Goal: Transaction & Acquisition: Subscribe to service/newsletter

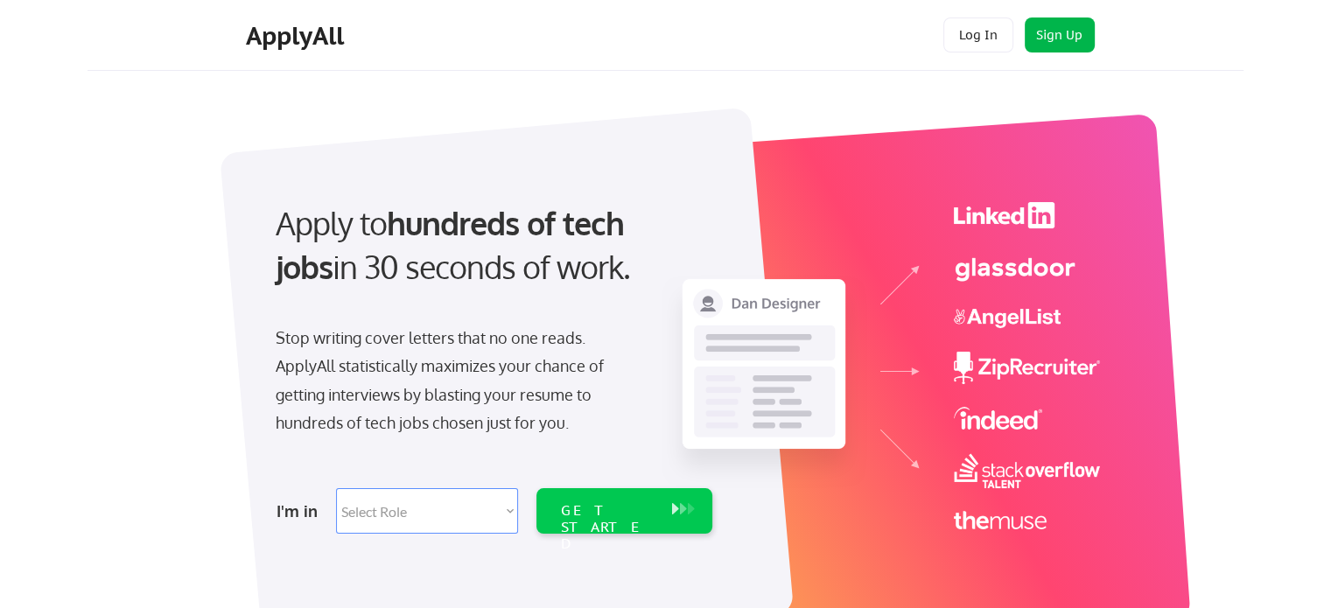
click at [1046, 31] on button "Sign Up" at bounding box center [1059, 34] width 70 height 35
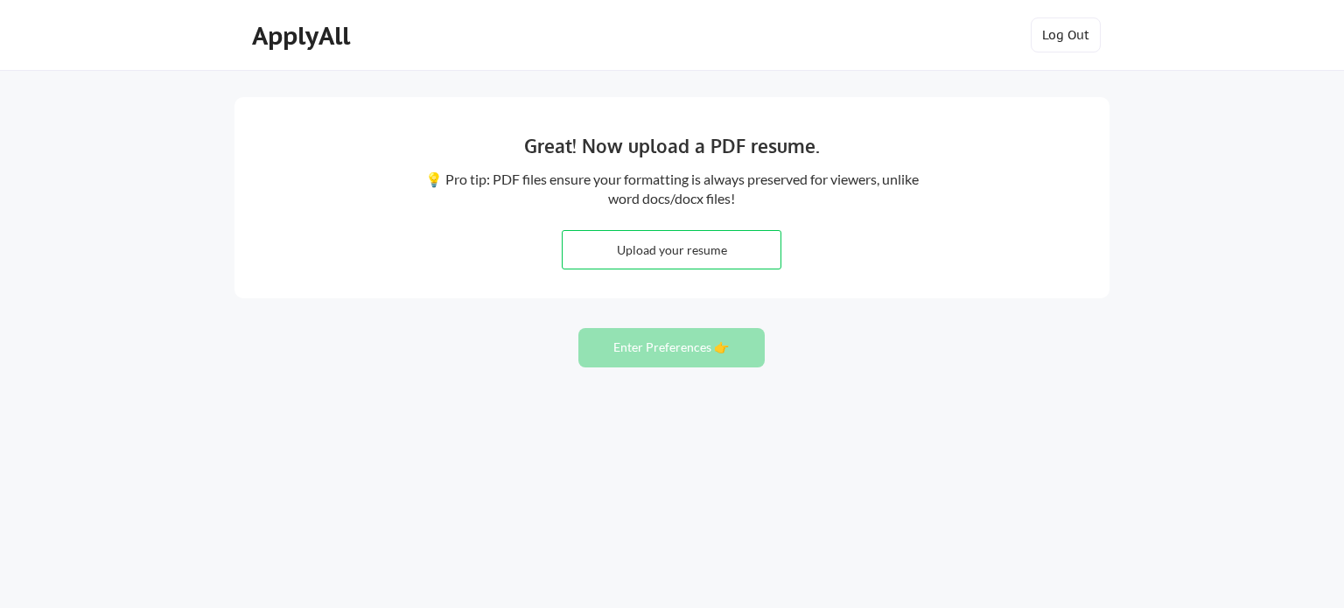
click at [654, 248] on input "file" at bounding box center [672, 250] width 218 height 38
type input "C:\fakepath\Keri Caldwell Resume.pdf"
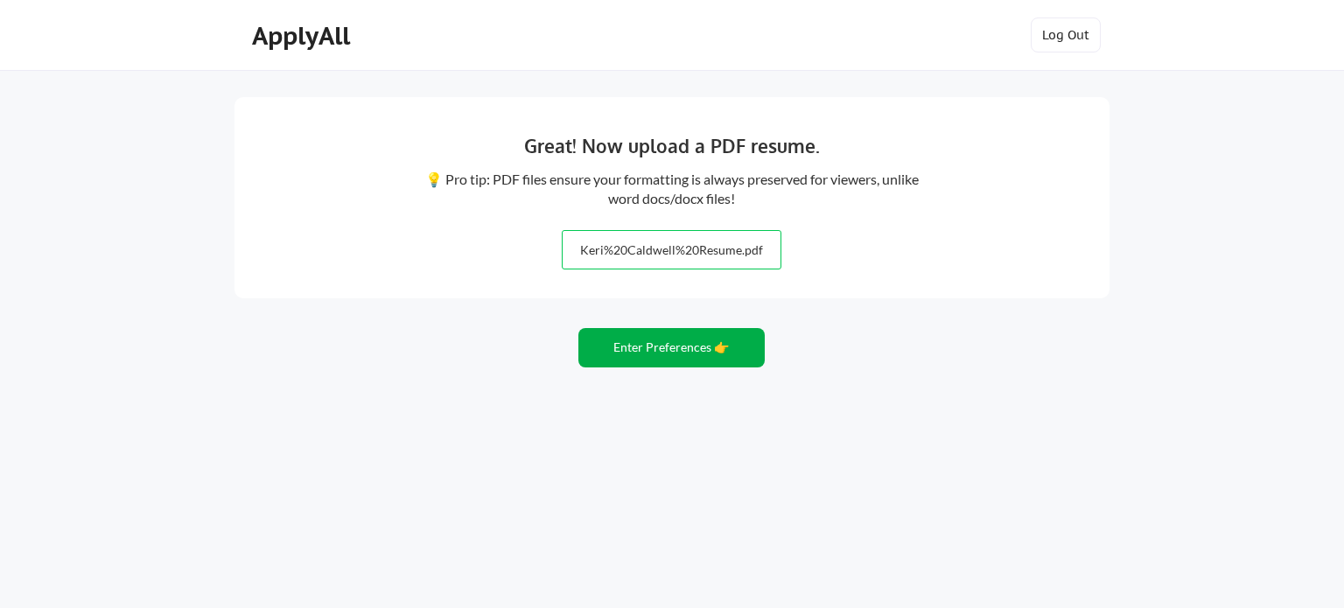
click at [672, 345] on button "Enter Preferences 👉" at bounding box center [671, 347] width 186 height 39
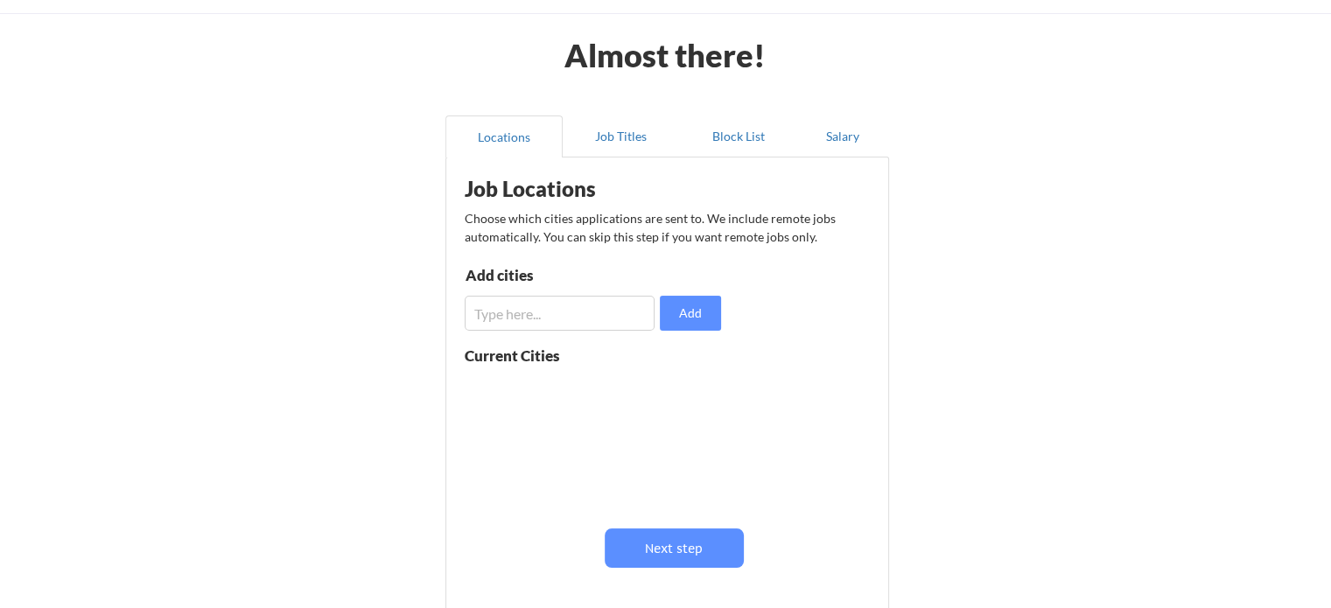
scroll to position [175, 0]
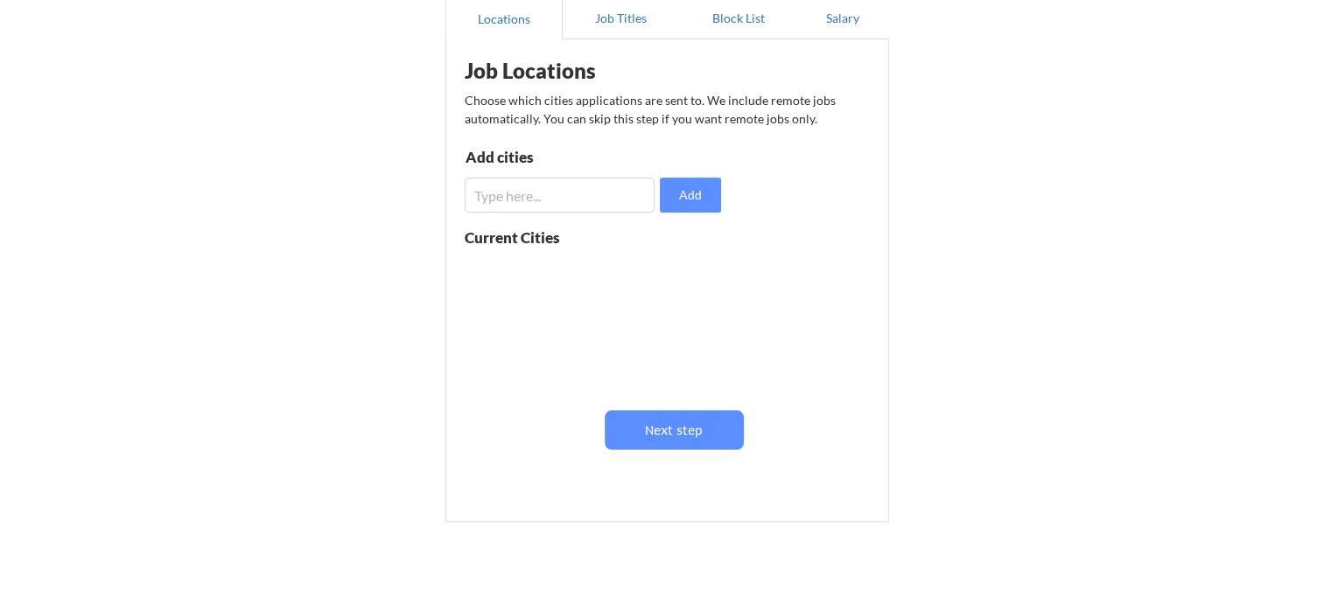
click at [529, 196] on input "input" at bounding box center [560, 195] width 190 height 35
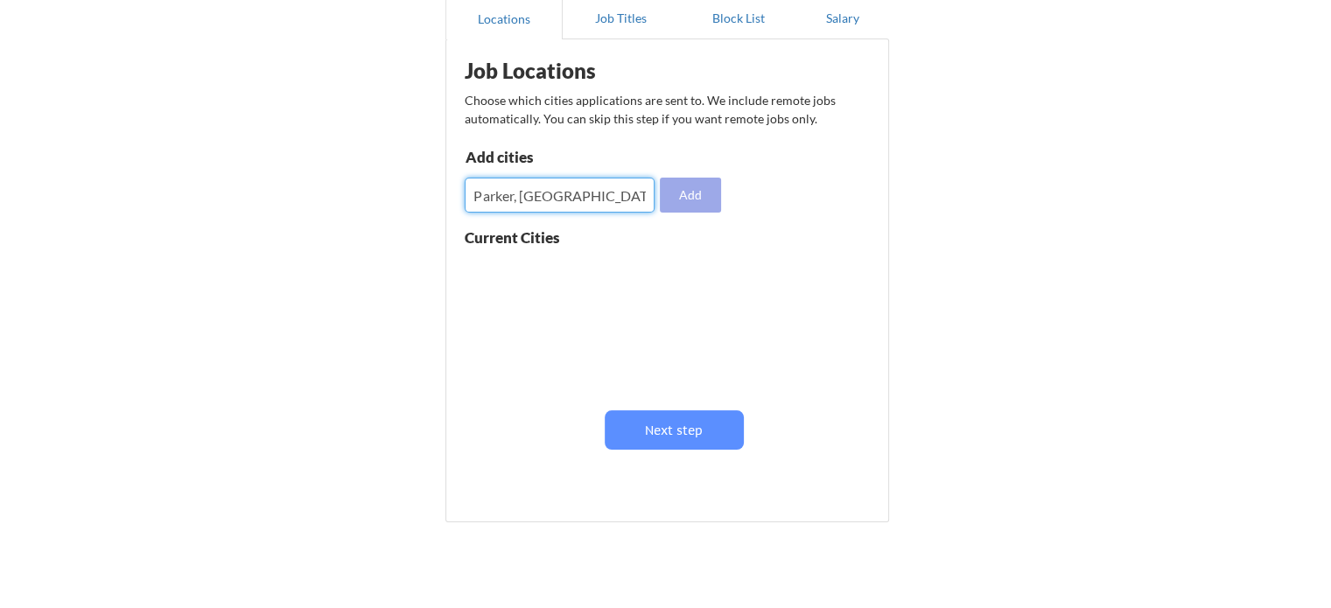
type input "Parker, CO"
click at [688, 195] on button "Add" at bounding box center [690, 195] width 61 height 35
click at [615, 202] on input "input" at bounding box center [560, 195] width 190 height 35
type input "[GEOGRAPHIC_DATA], [GEOGRAPHIC_DATA]"
click at [675, 198] on button "Add" at bounding box center [690, 195] width 61 height 35
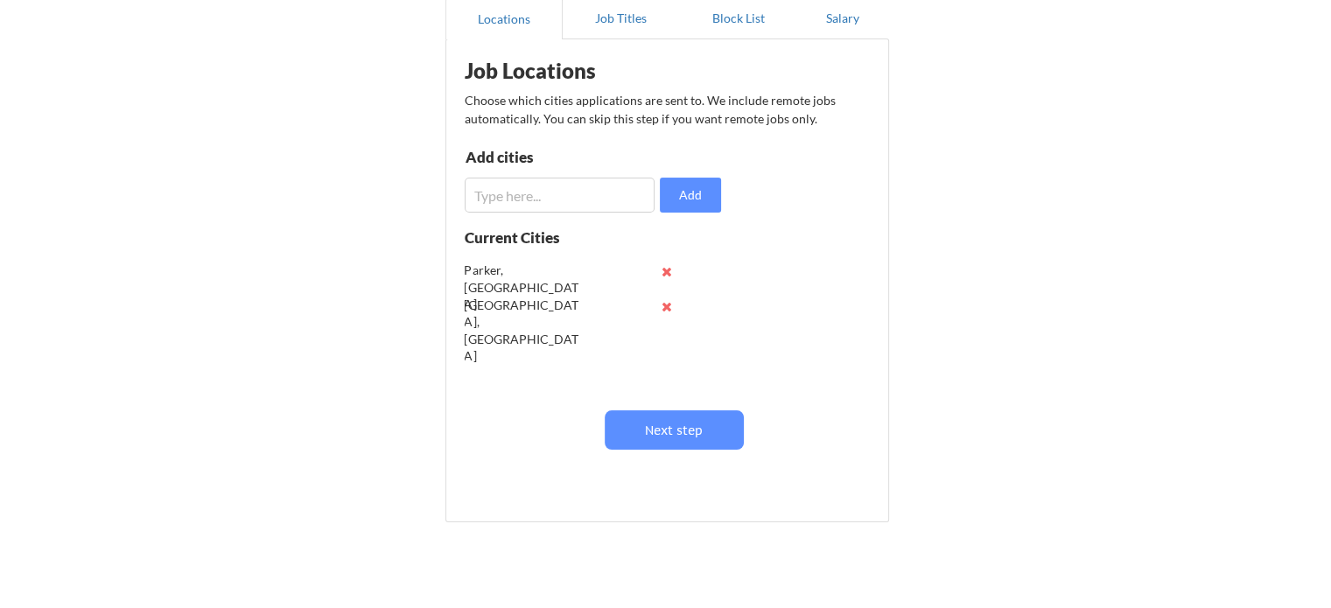
click at [534, 190] on input "input" at bounding box center [560, 195] width 190 height 35
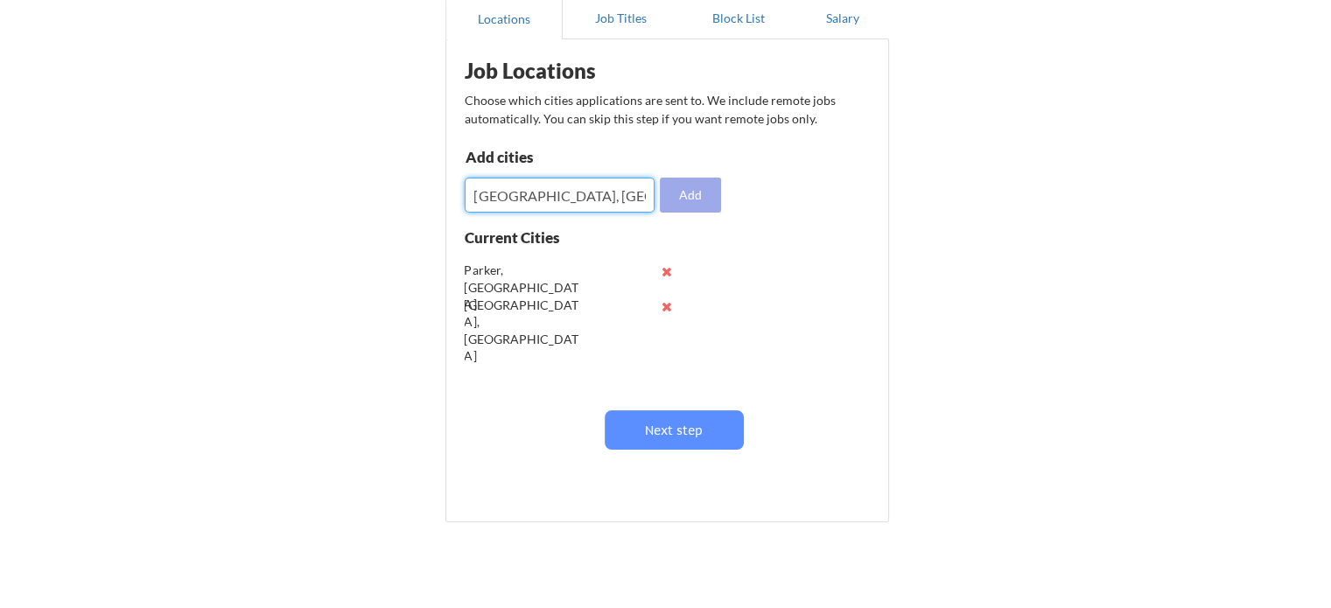
type input "Castle Rock, CO"
click at [682, 197] on button "Add" at bounding box center [690, 195] width 61 height 35
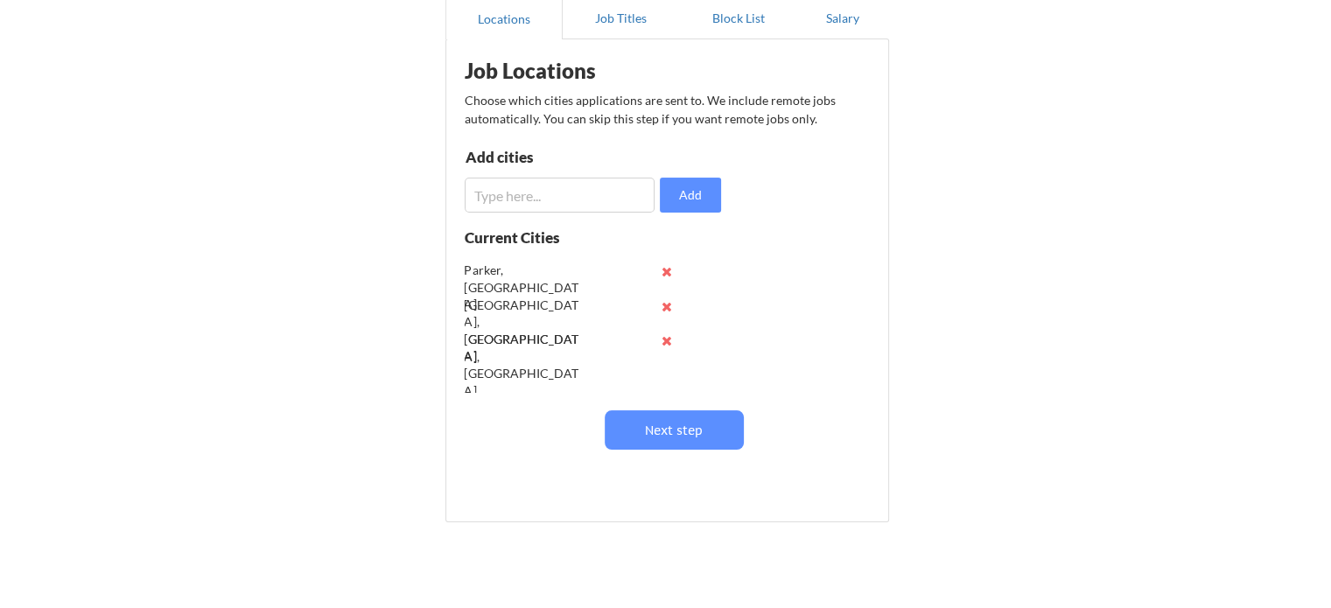
click at [518, 204] on input "input" at bounding box center [560, 195] width 190 height 35
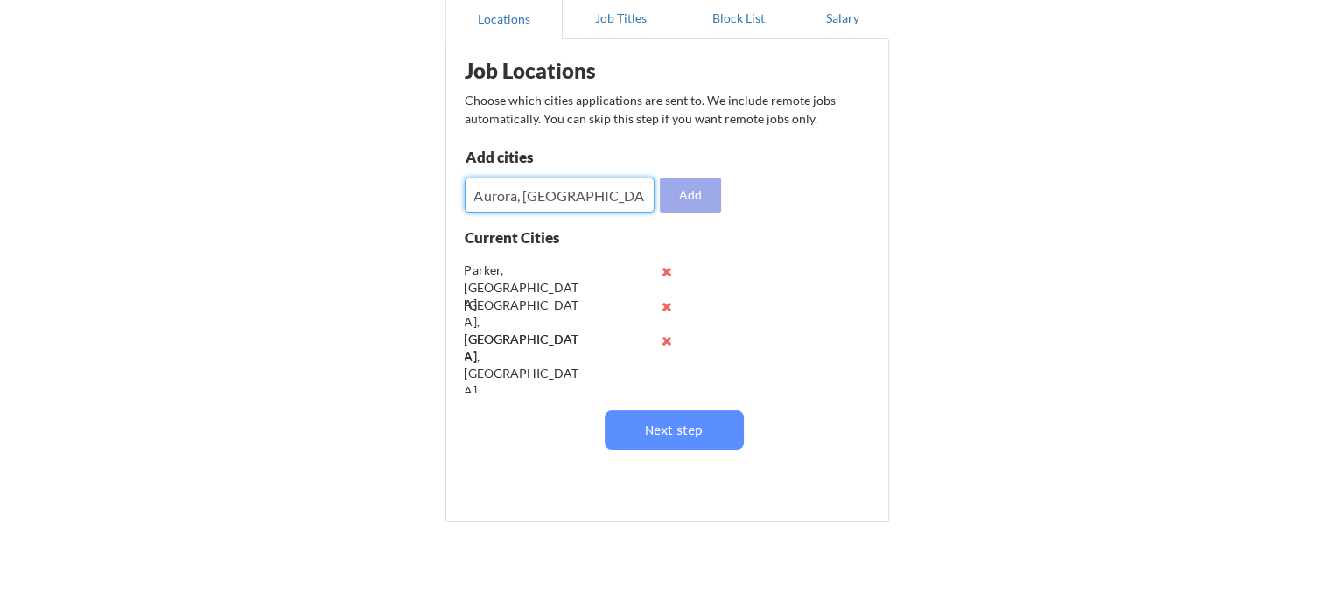
type input "Aurora, CO"
click at [689, 201] on button "Add" at bounding box center [690, 195] width 61 height 35
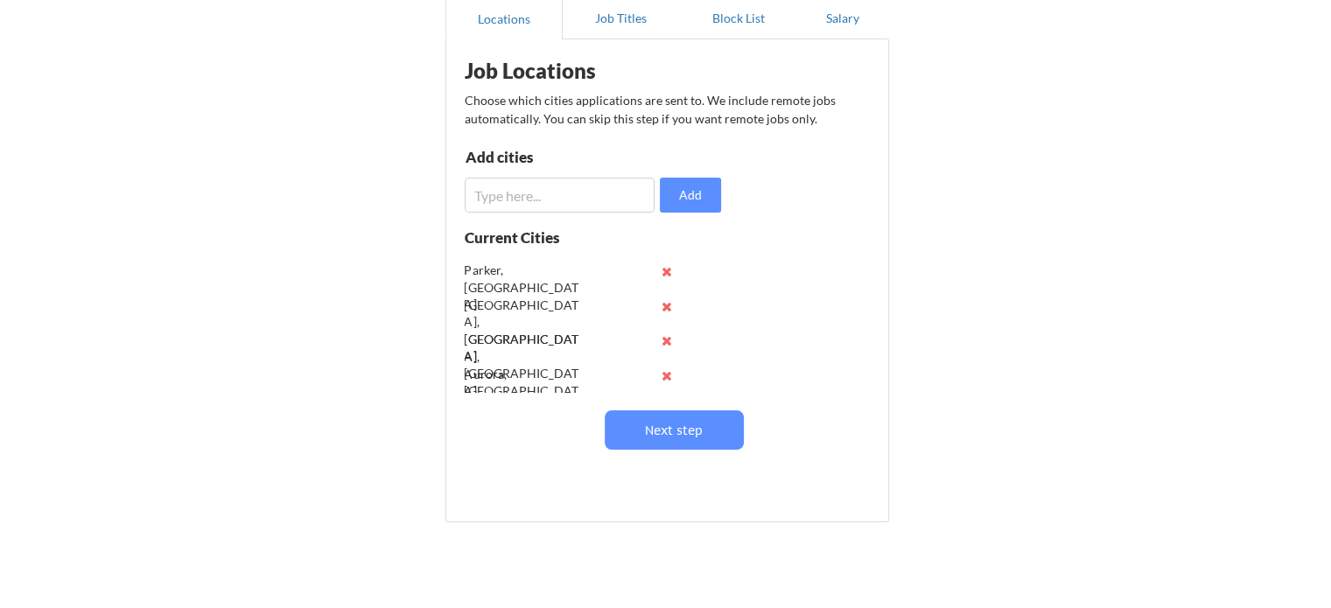
click at [525, 199] on input "input" at bounding box center [560, 195] width 190 height 35
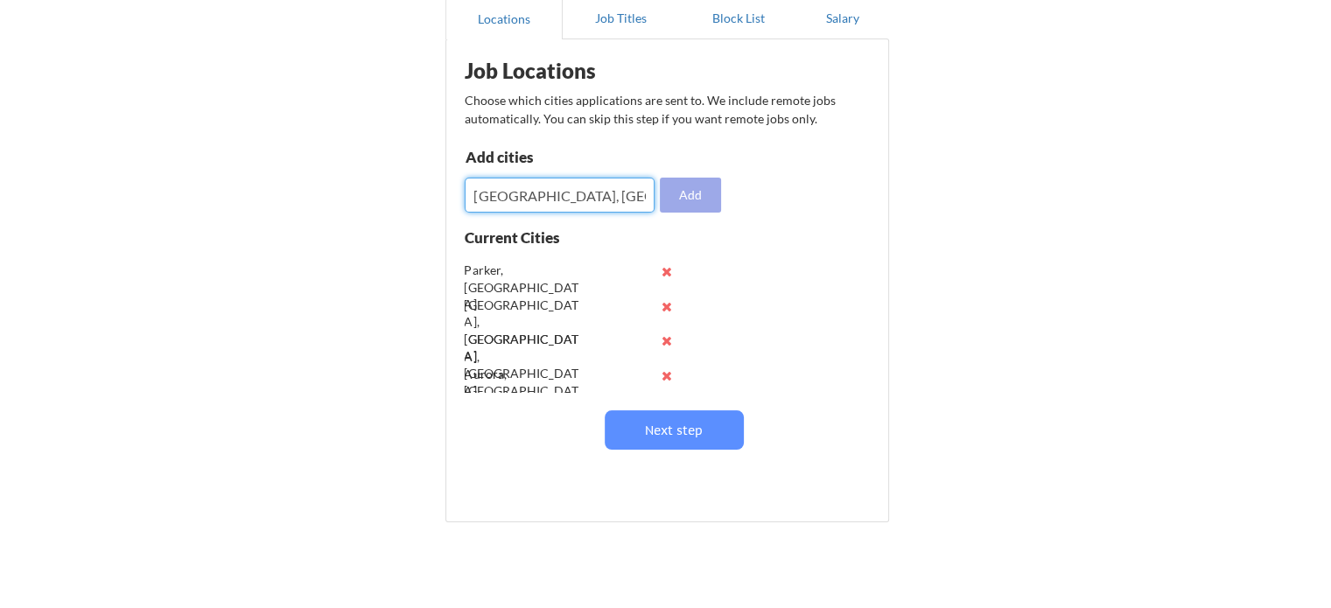
type input "[GEOGRAPHIC_DATA], [GEOGRAPHIC_DATA]"
click at [692, 196] on button "Add" at bounding box center [690, 195] width 61 height 35
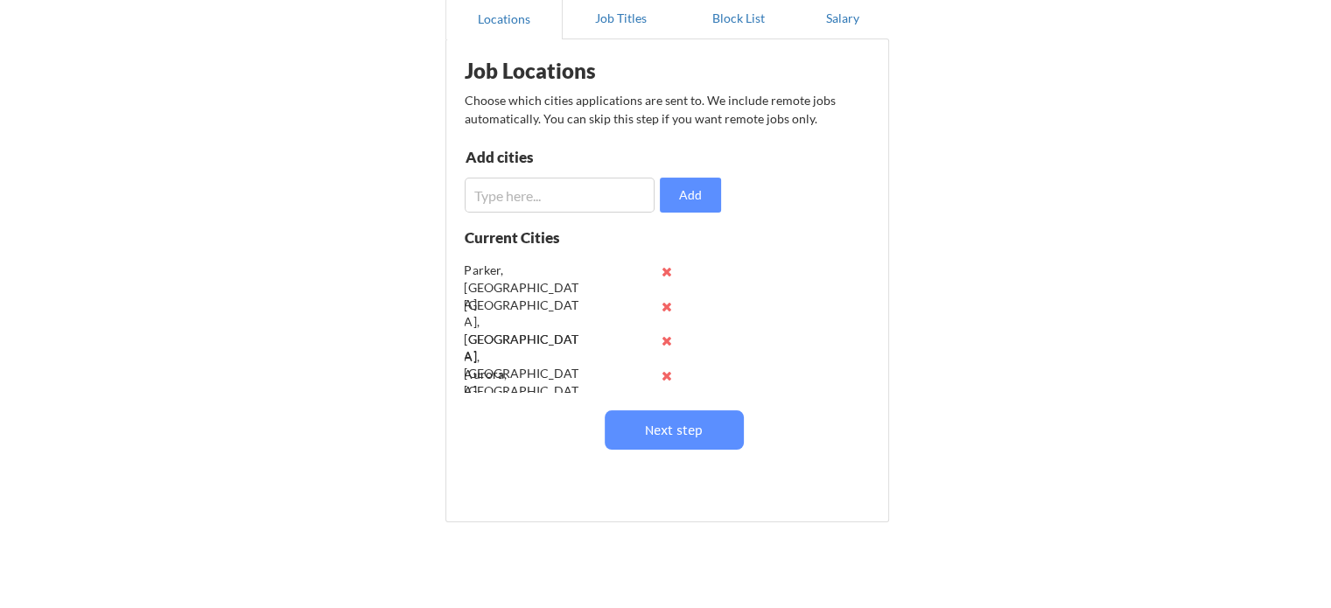
scroll to position [68, 0]
click at [605, 203] on input "input" at bounding box center [560, 195] width 190 height 35
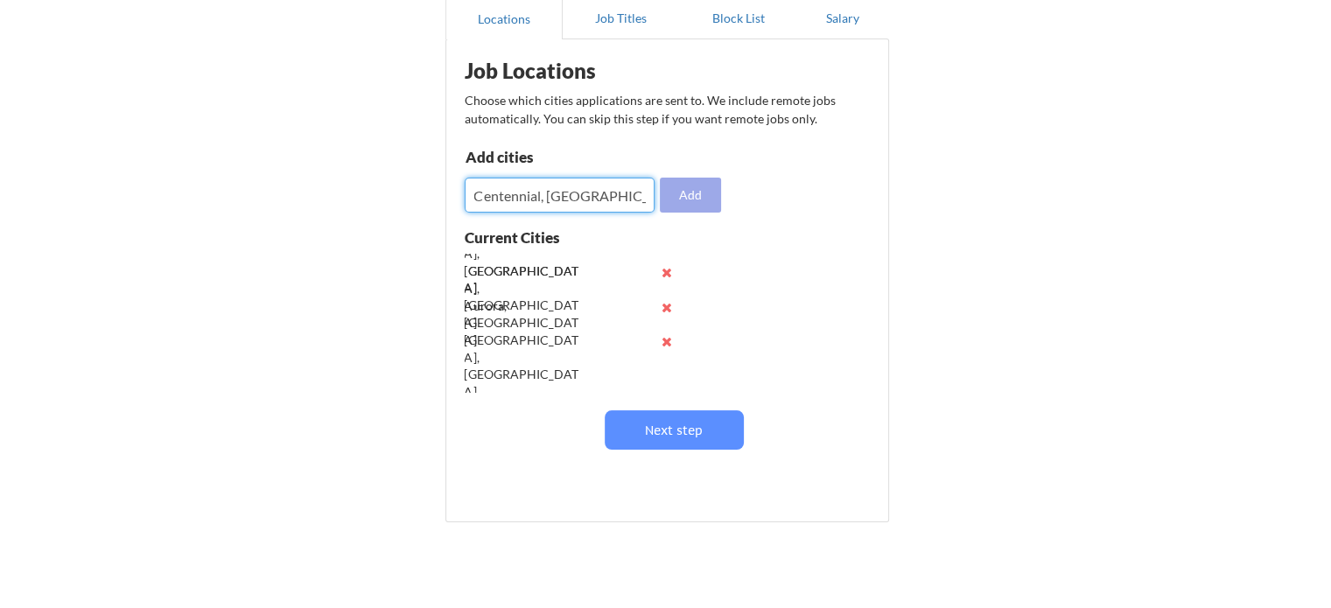
type input "Centennial, CO"
click at [692, 192] on button "Add" at bounding box center [690, 195] width 61 height 35
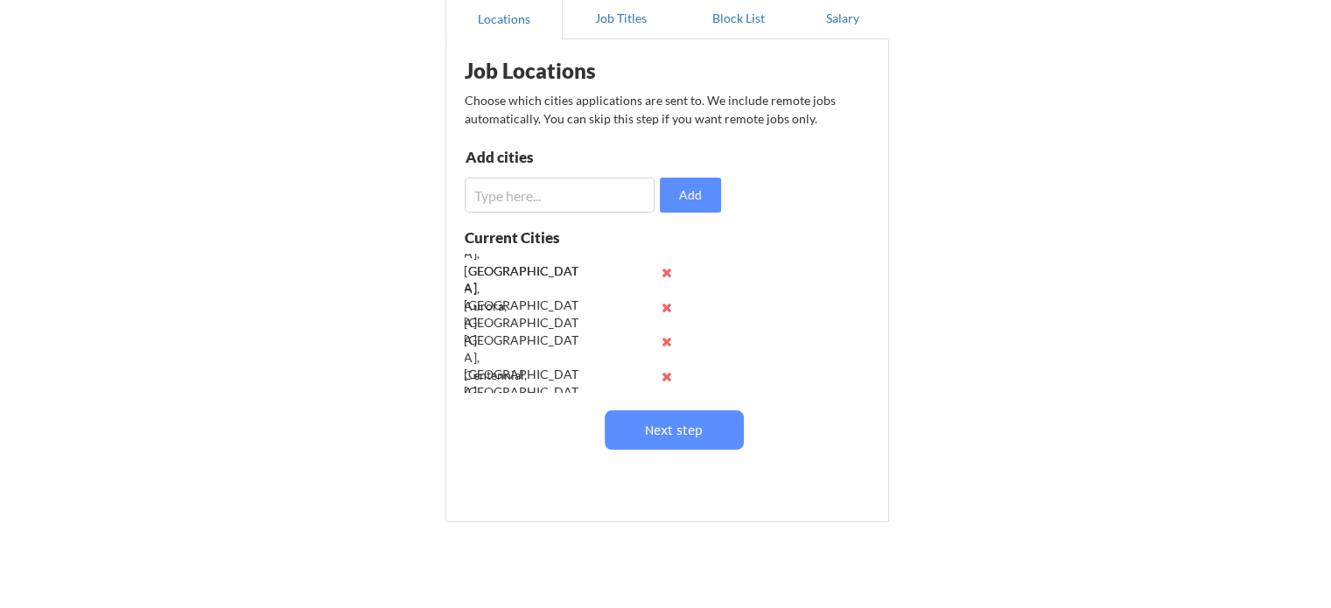
click at [585, 199] on input "input" at bounding box center [560, 195] width 190 height 35
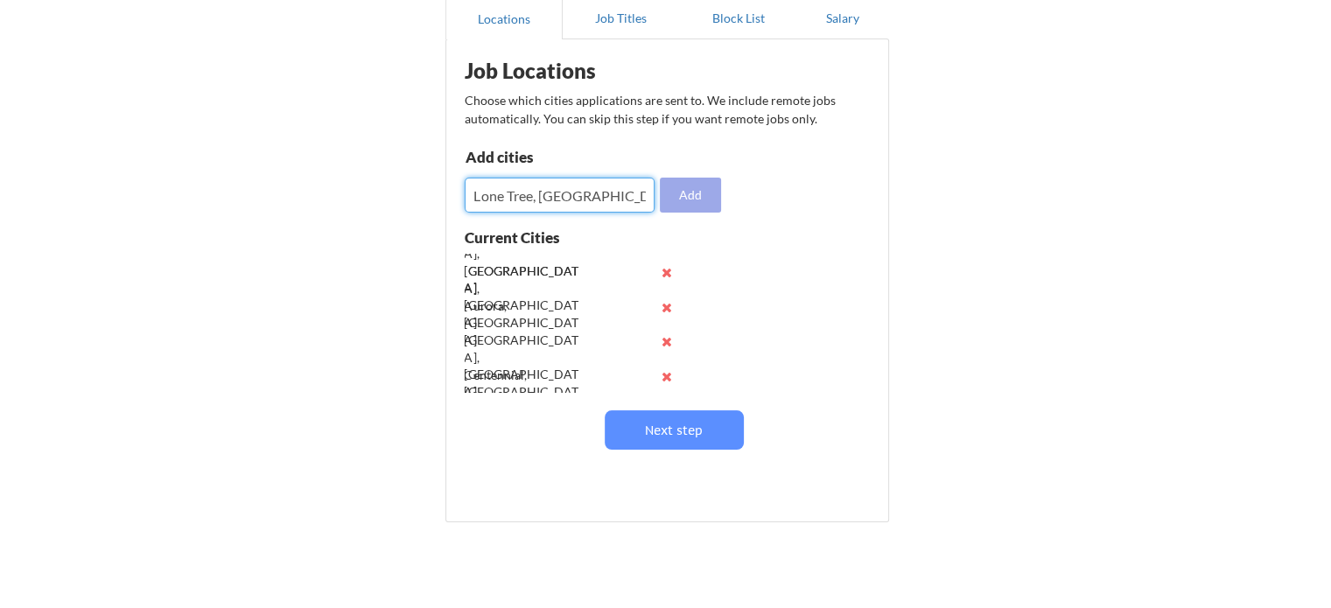
type input "Lone Tree, CO"
click at [681, 189] on button "Add" at bounding box center [690, 195] width 61 height 35
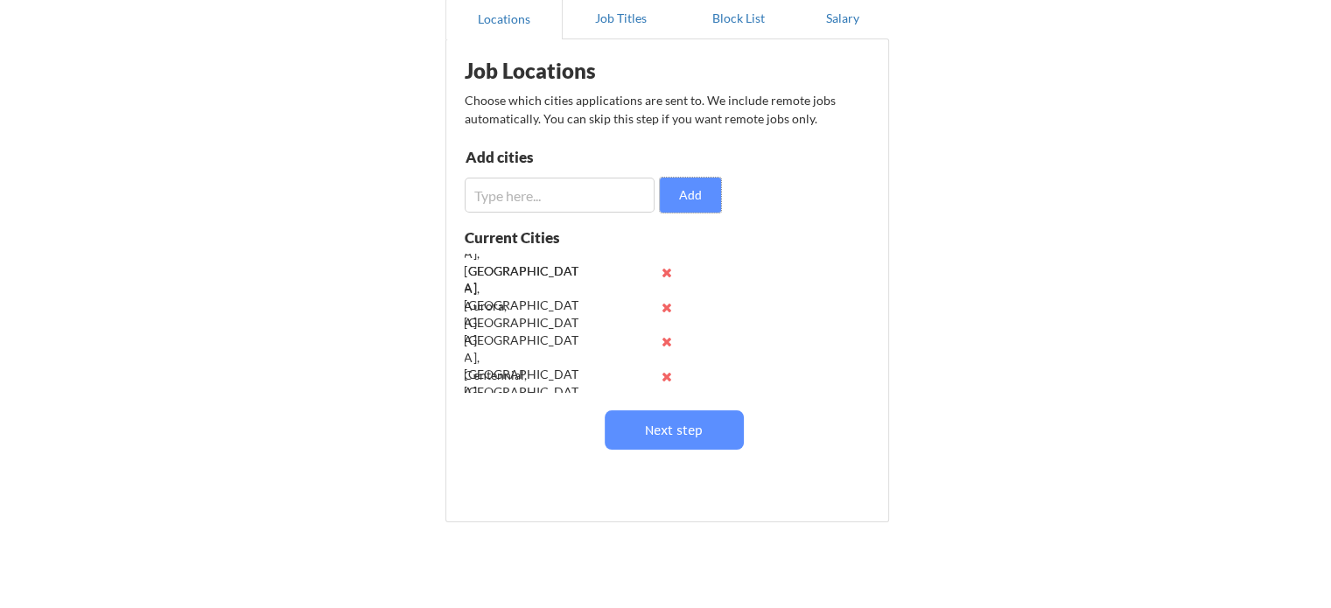
click at [595, 185] on input "input" at bounding box center [560, 195] width 190 height 35
type input "Castle Pines, CO"
click at [665, 199] on button "Add" at bounding box center [690, 195] width 61 height 35
click at [477, 199] on input "input" at bounding box center [560, 195] width 190 height 35
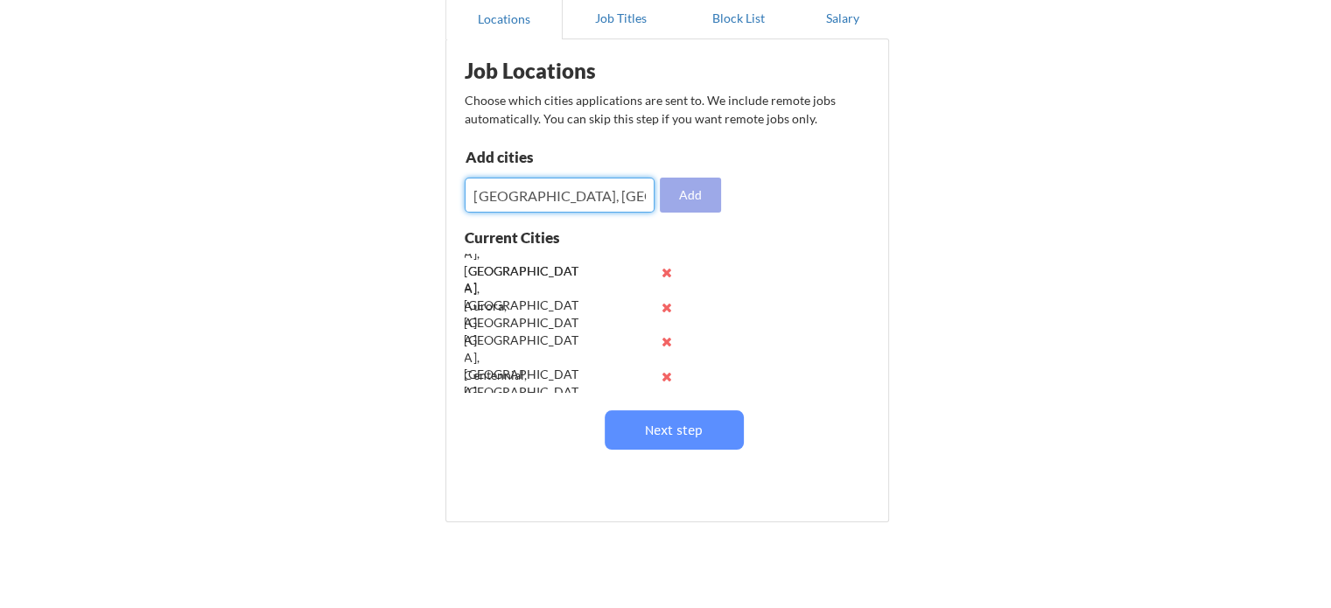
type input "Highlands Ranch, CO"
click at [707, 197] on button "Add" at bounding box center [690, 195] width 61 height 35
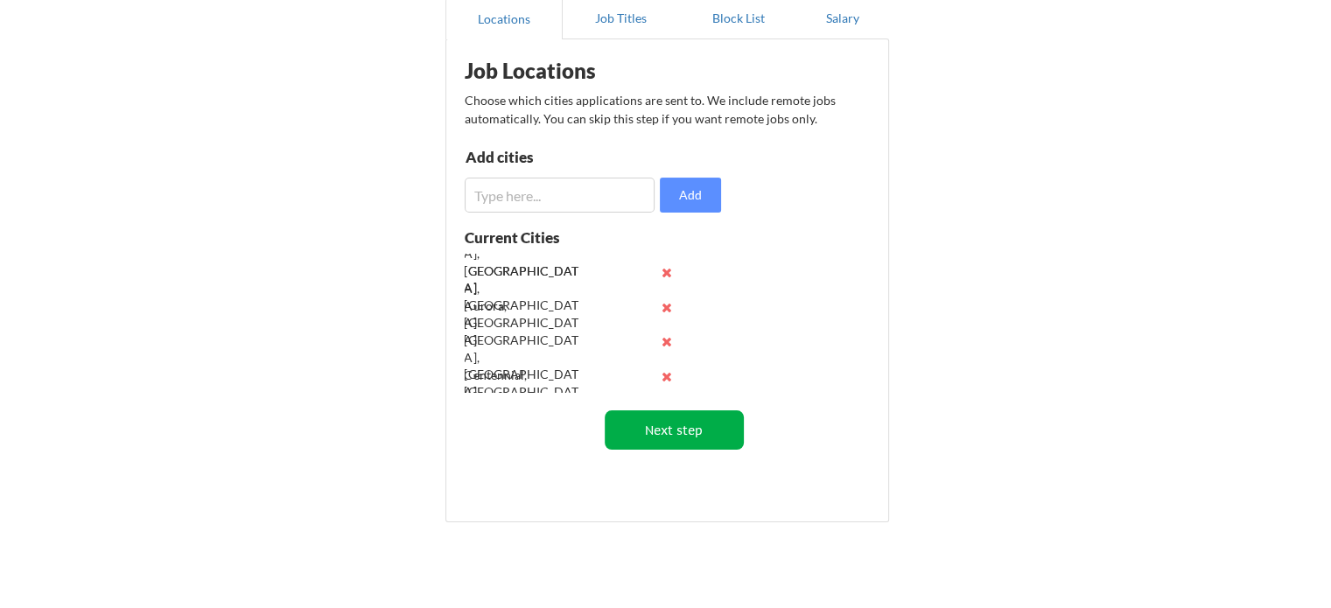
click at [651, 424] on button "Next step" at bounding box center [674, 429] width 139 height 39
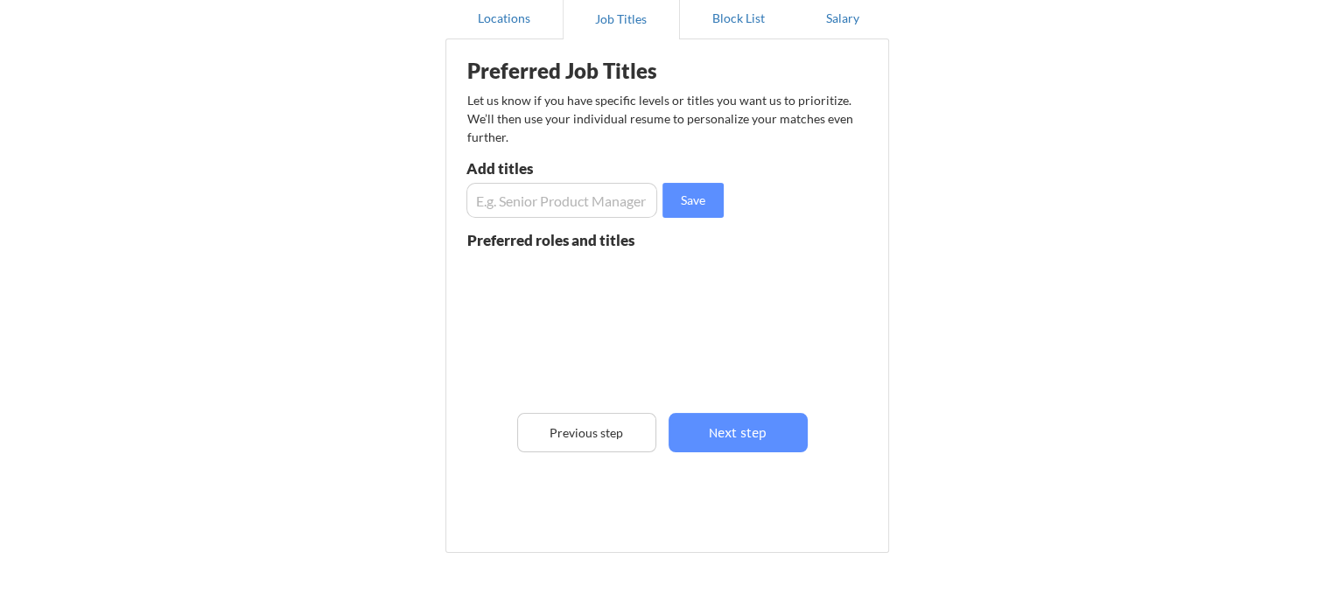
click at [607, 199] on input "input" at bounding box center [561, 200] width 191 height 35
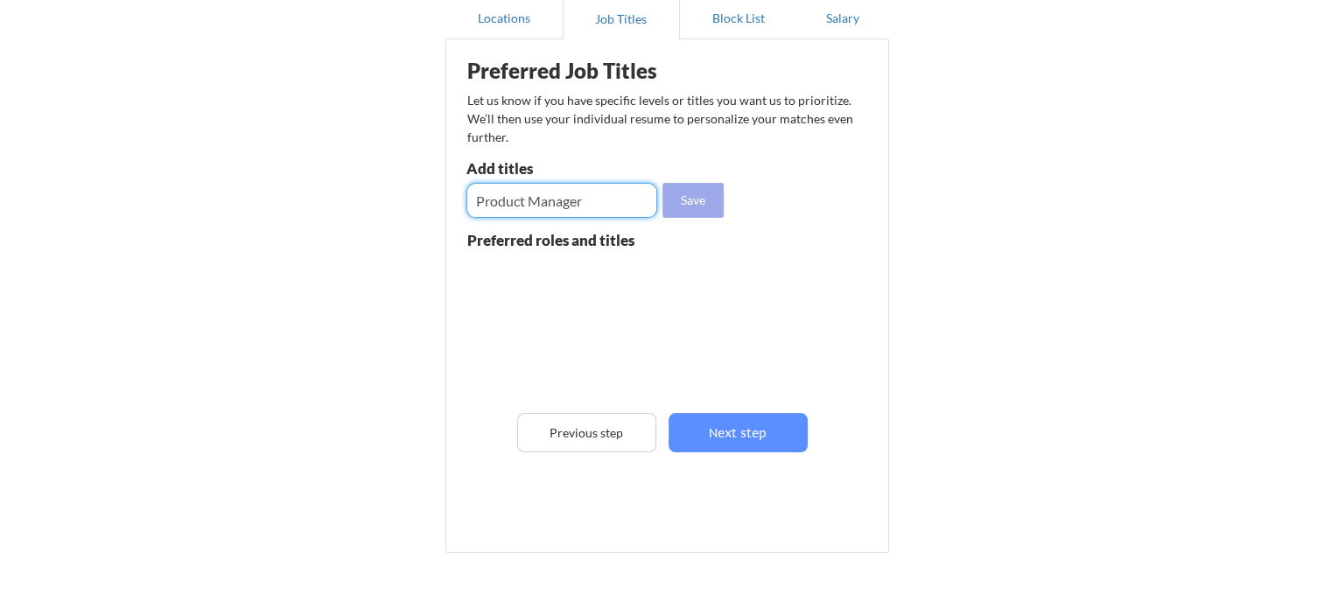
type input "Product Manager"
click at [683, 202] on button "Save" at bounding box center [692, 200] width 61 height 35
click at [522, 205] on input "input" at bounding box center [561, 200] width 191 height 35
type input "Solutions Architect"
click at [674, 206] on button "Save" at bounding box center [692, 200] width 61 height 35
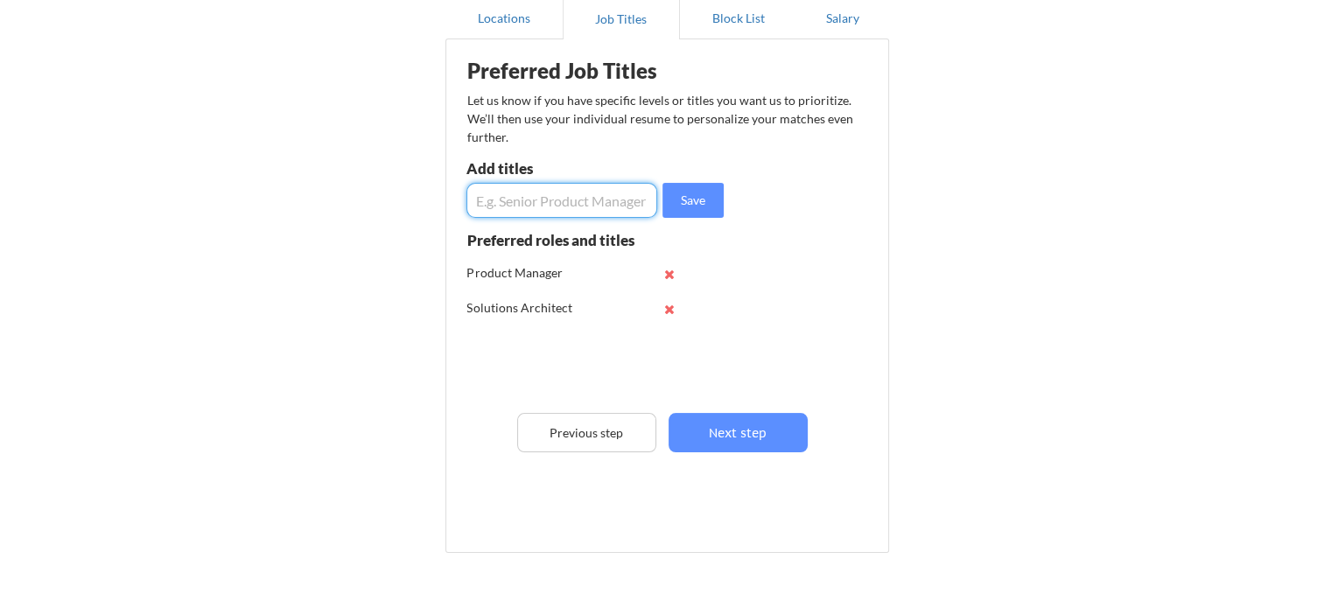
click at [516, 199] on input "input" at bounding box center [561, 200] width 191 height 35
type input "Business Analyst"
click at [688, 209] on button "Save" at bounding box center [692, 200] width 61 height 35
click at [511, 203] on input "input" at bounding box center [561, 200] width 191 height 35
type input "Training Manager"
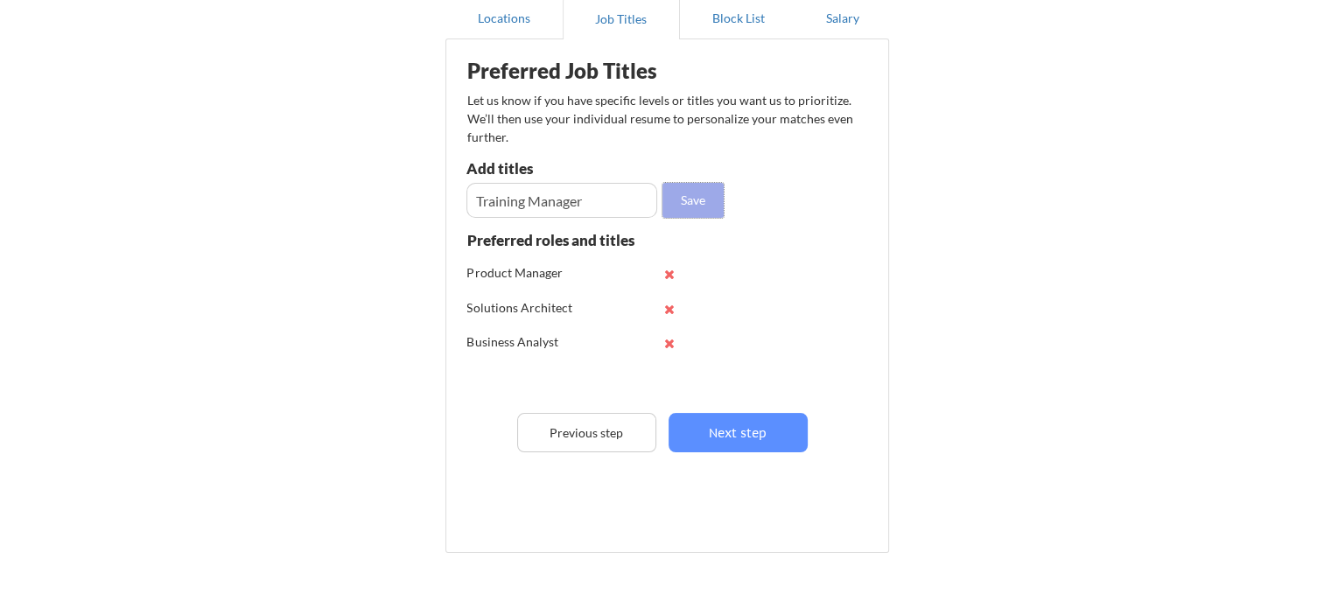
click at [690, 199] on button "Save" at bounding box center [692, 200] width 61 height 35
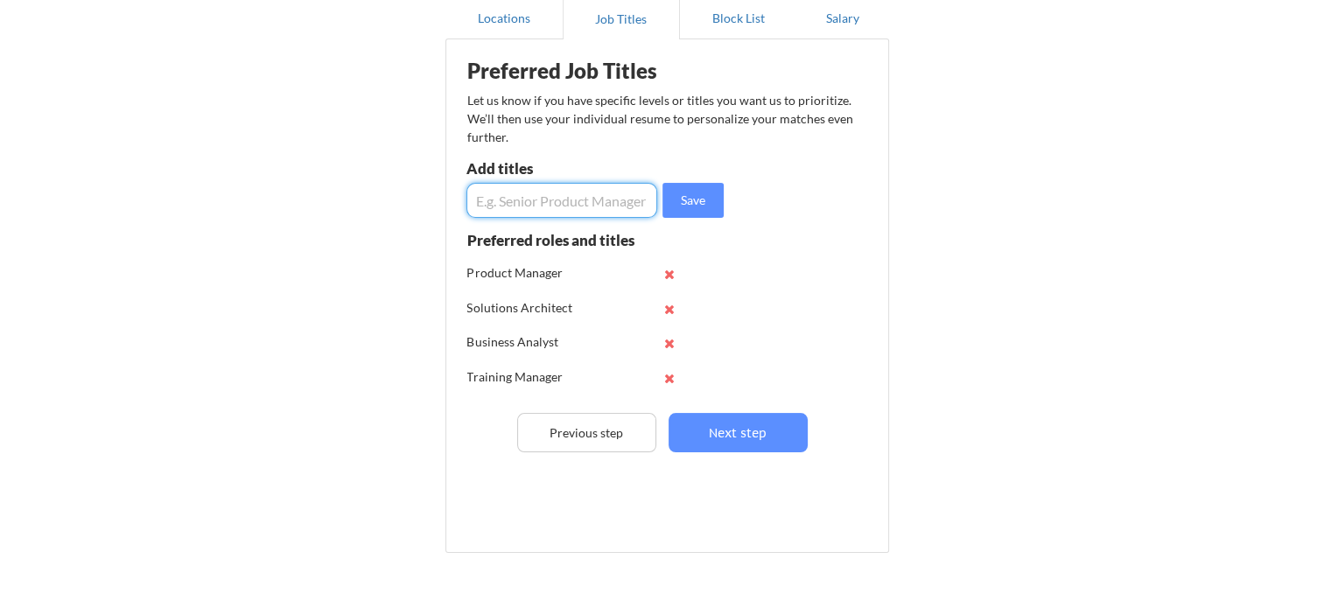
click at [499, 202] on input "input" at bounding box center [561, 200] width 191 height 35
type input "Project Manager"
click at [676, 199] on button "Save" at bounding box center [692, 200] width 61 height 35
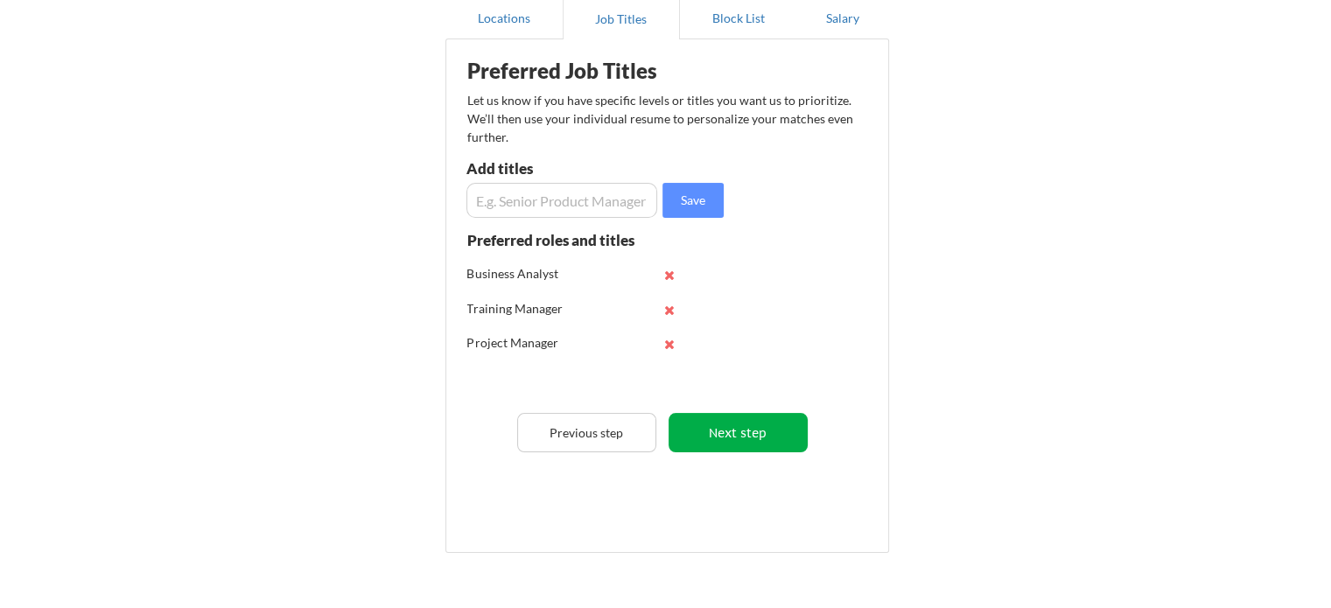
click at [757, 430] on button "Next step" at bounding box center [737, 432] width 139 height 39
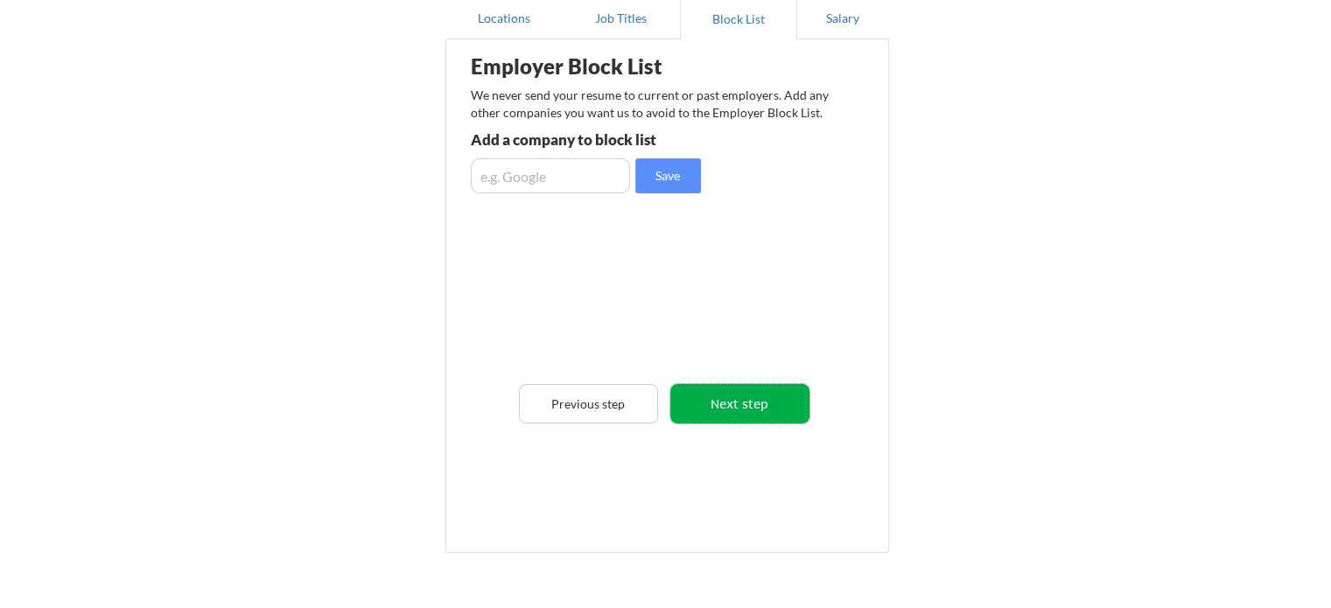
click at [730, 413] on button "Next step" at bounding box center [739, 403] width 139 height 39
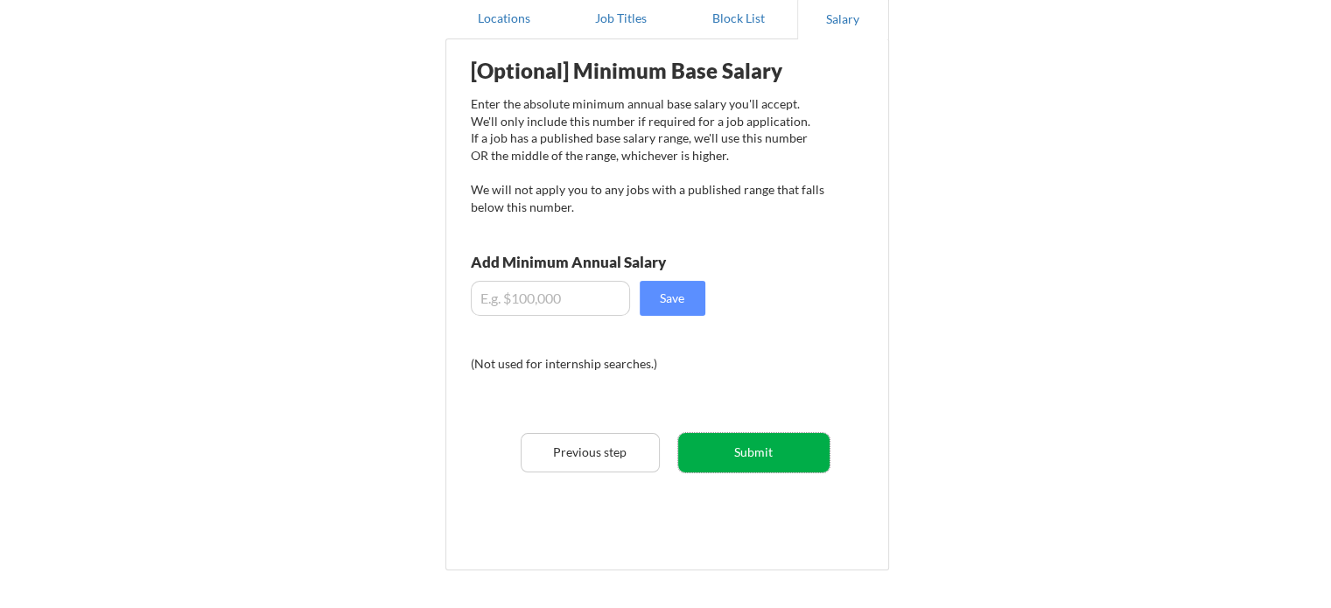
click at [771, 444] on button "Submit" at bounding box center [753, 452] width 151 height 39
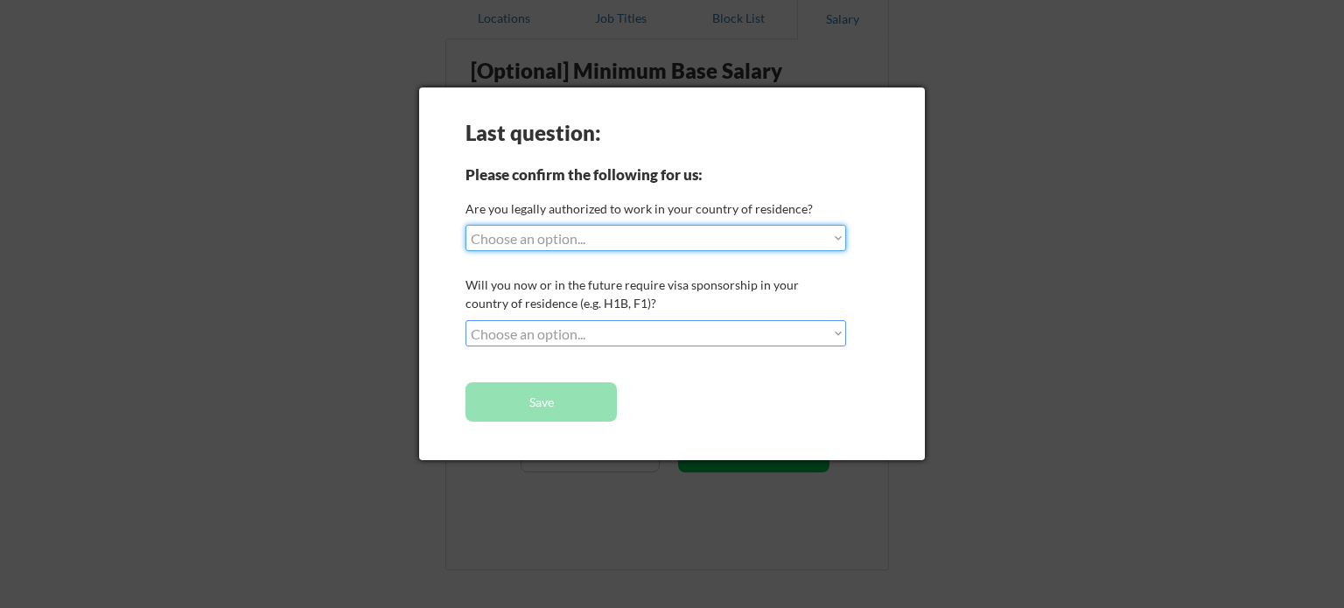
click at [643, 241] on select "Choose an option... Yes, I am a US Citizen Yes, I am a Canadian Citizen Yes, I …" at bounding box center [655, 238] width 381 height 26
select select ""yes__i_am_a_us_citizen""
click at [465, 225] on select "Choose an option... Yes, I am a US Citizen Yes, I am a Canadian Citizen Yes, I …" at bounding box center [655, 238] width 381 height 26
click at [633, 335] on select "Choose an option... No, I will not need sponsorship Yes, I will need sponsorship" at bounding box center [655, 333] width 381 height 26
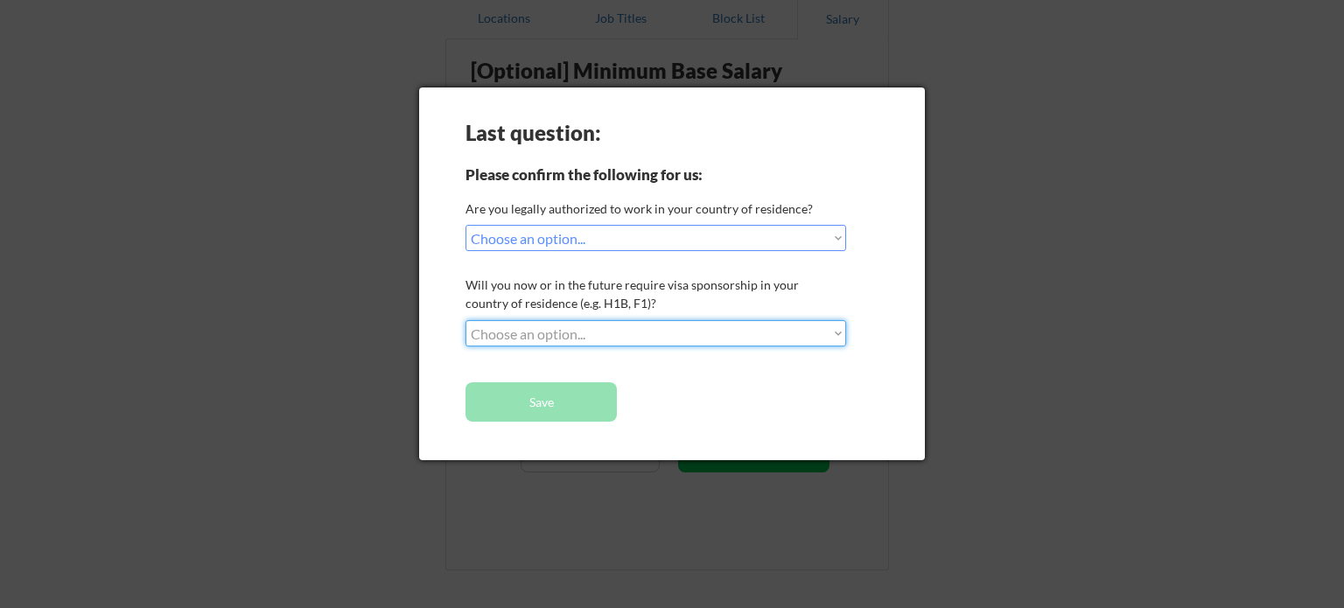
select select ""no__i_will_not_need_sponsorship""
click at [465, 320] on select "Choose an option... No, I will not need sponsorship Yes, I will need sponsorship" at bounding box center [655, 333] width 381 height 26
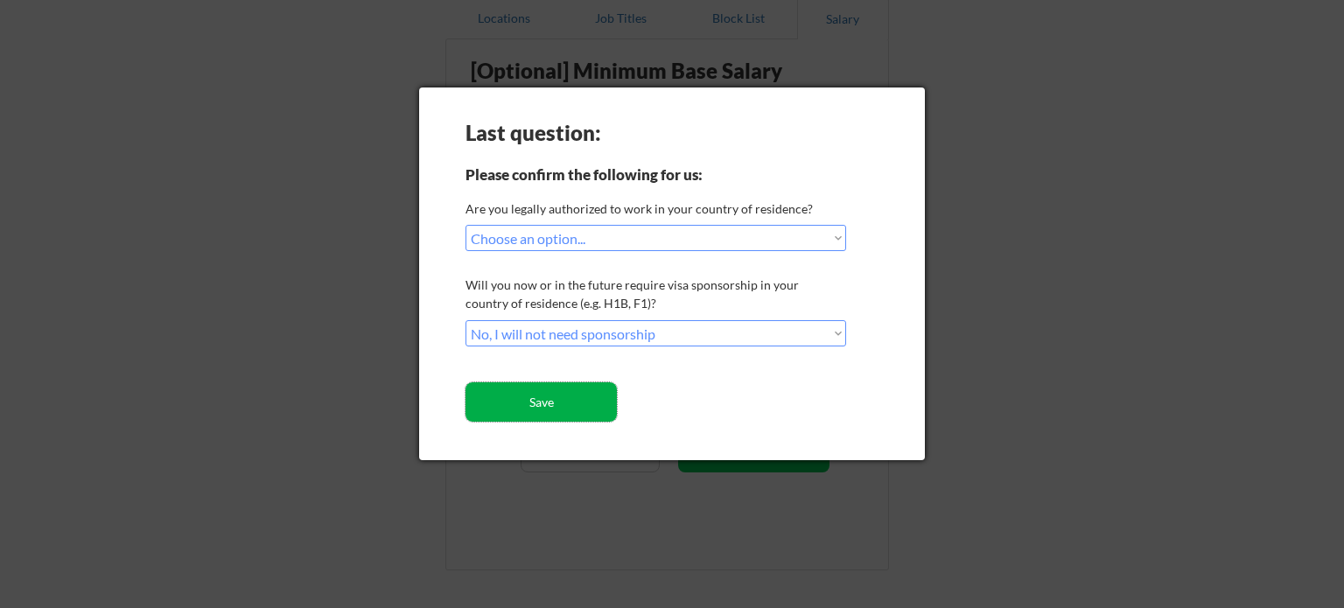
click at [536, 403] on button "Save" at bounding box center [540, 401] width 151 height 39
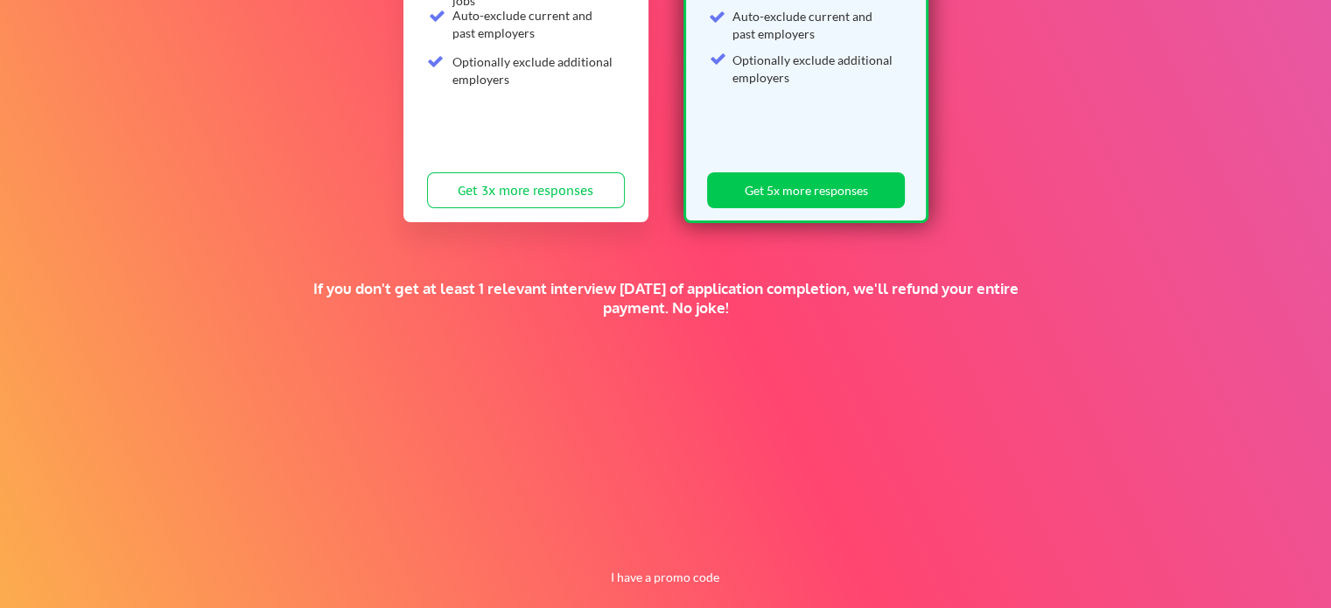
scroll to position [417, 0]
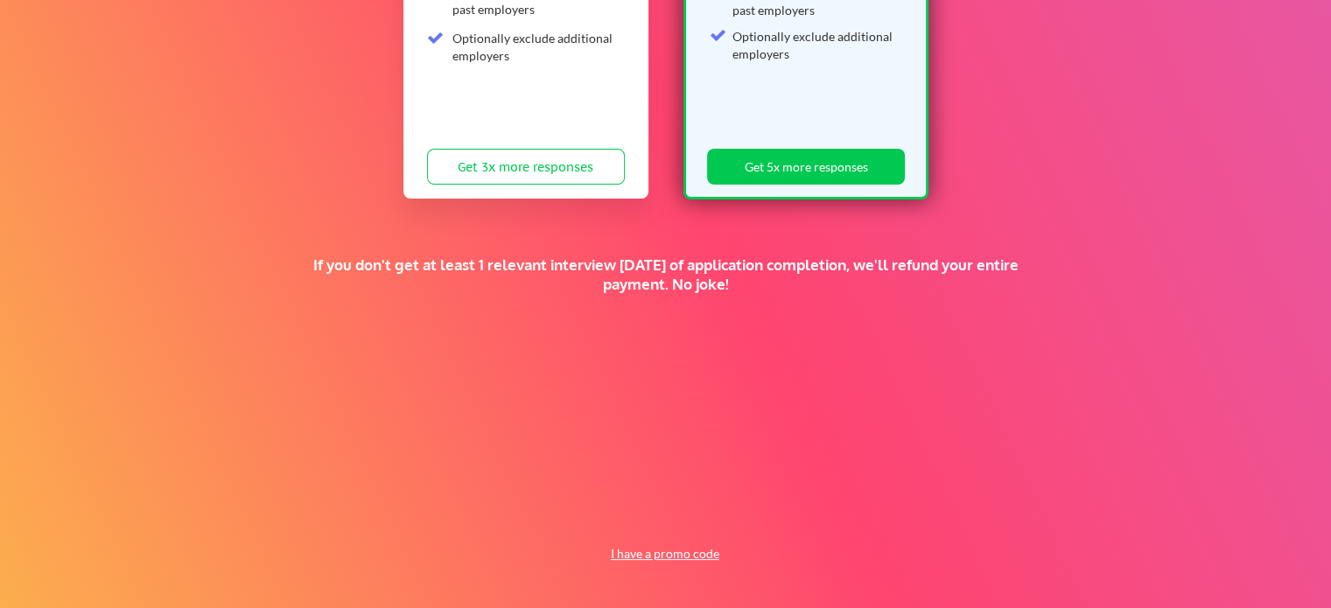
click at [638, 559] on button "I have a promo code" at bounding box center [664, 553] width 129 height 21
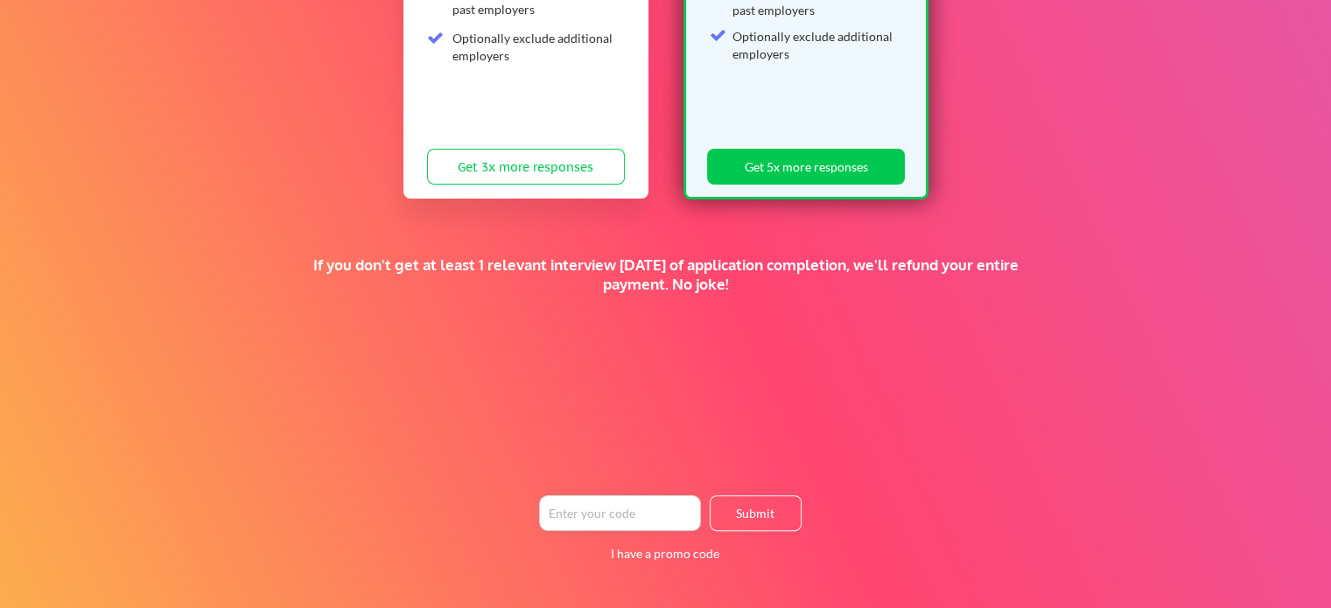
click at [596, 506] on input "input" at bounding box center [620, 513] width 162 height 36
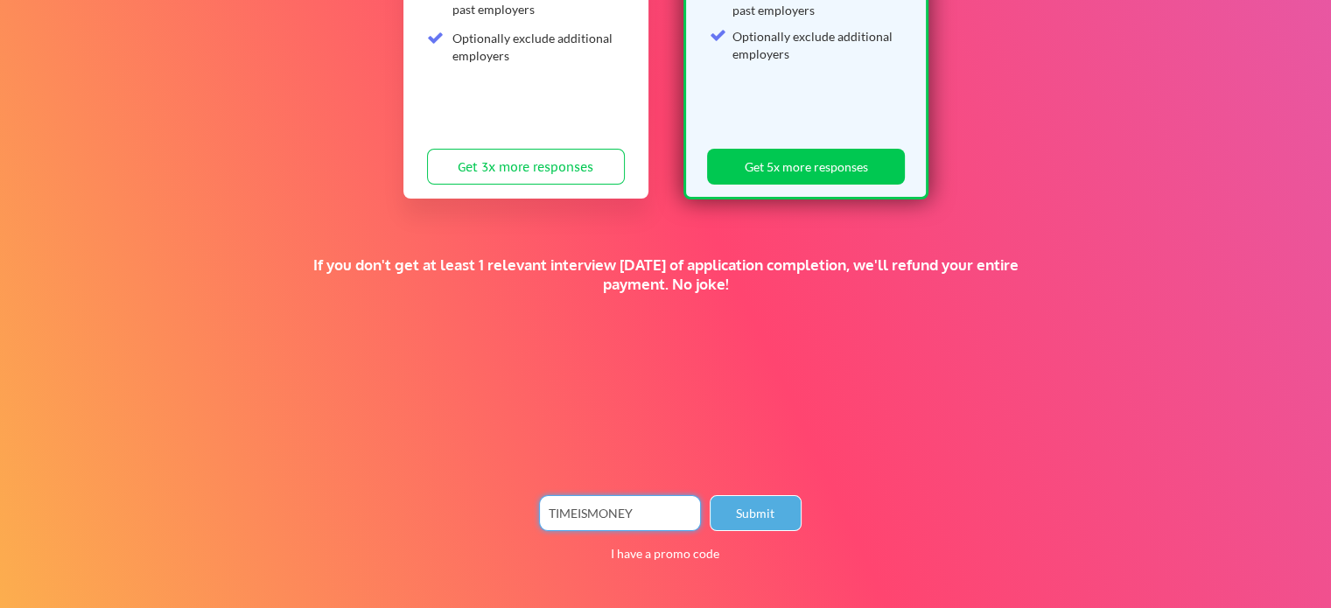
type input "TIMEISMONEY"
click at [739, 513] on button "Submit" at bounding box center [755, 513] width 92 height 36
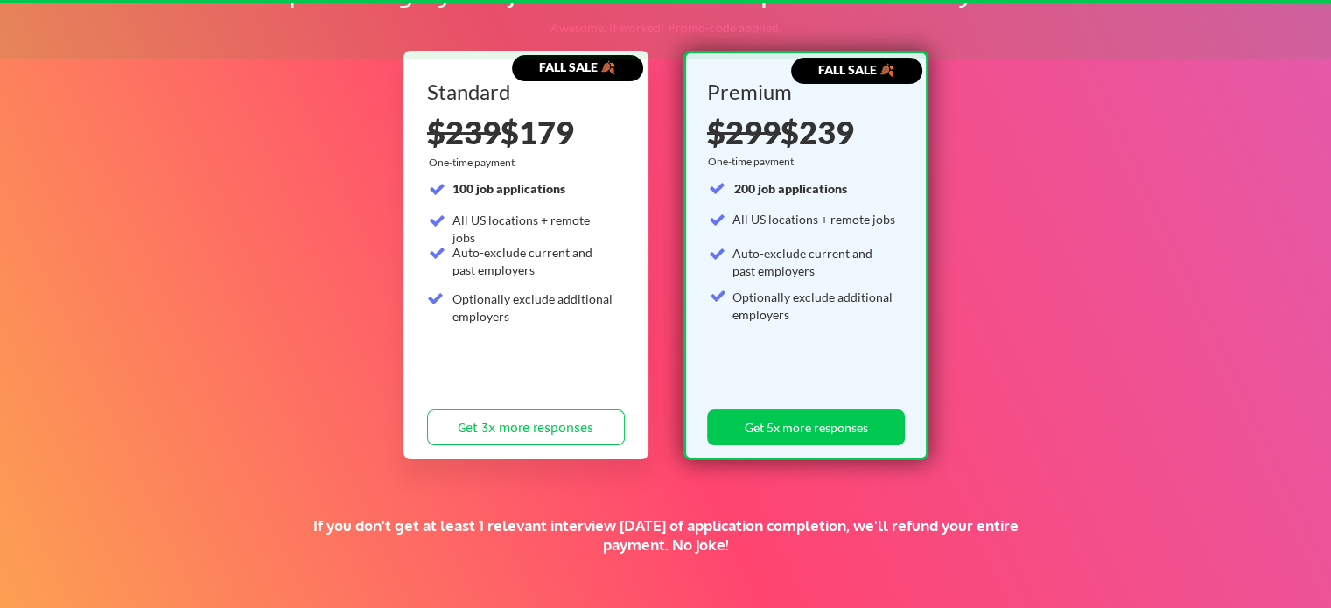
scroll to position [122, 0]
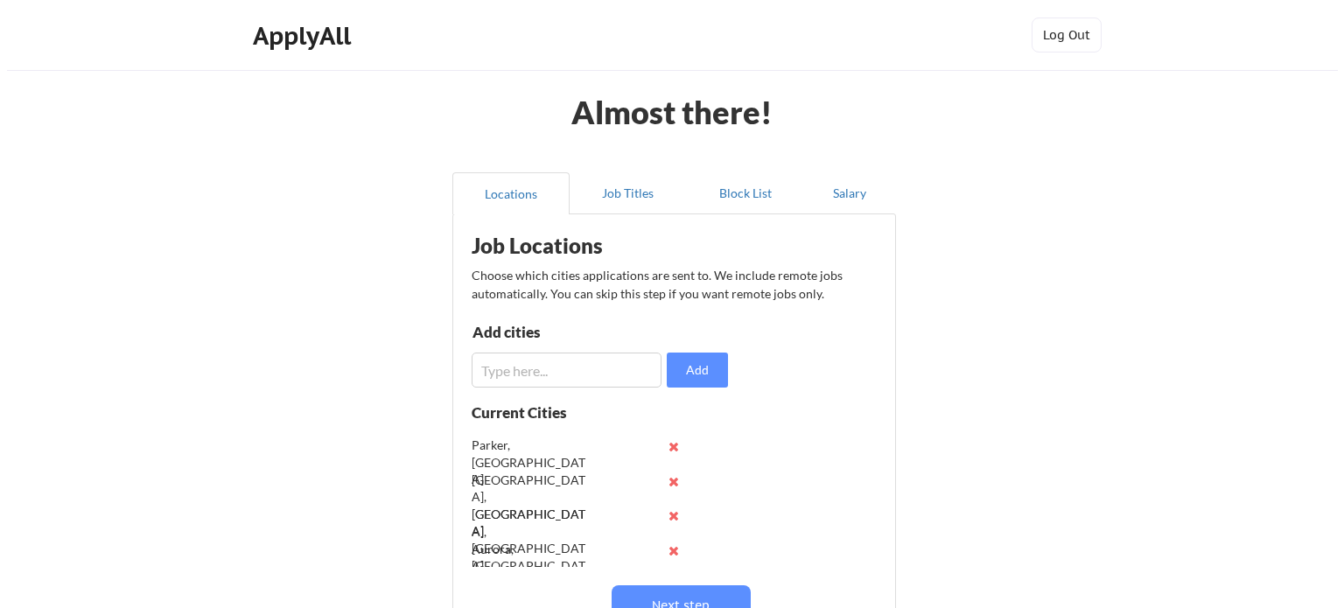
scroll to position [175, 0]
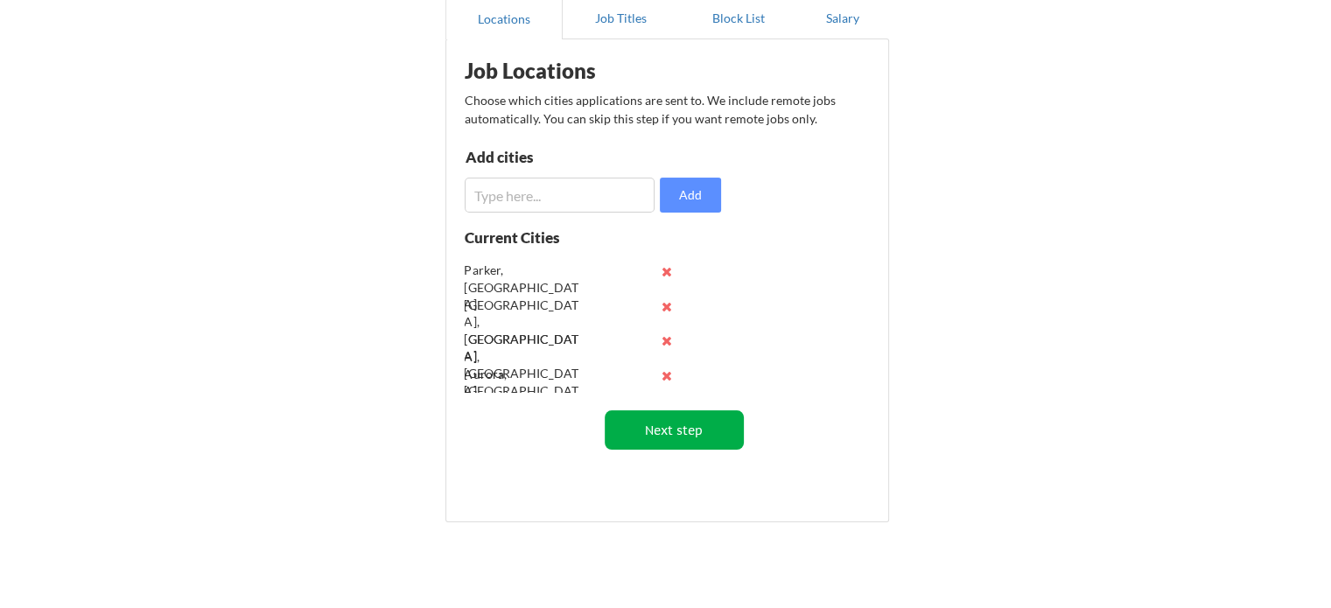
click at [661, 440] on button "Next step" at bounding box center [674, 429] width 139 height 39
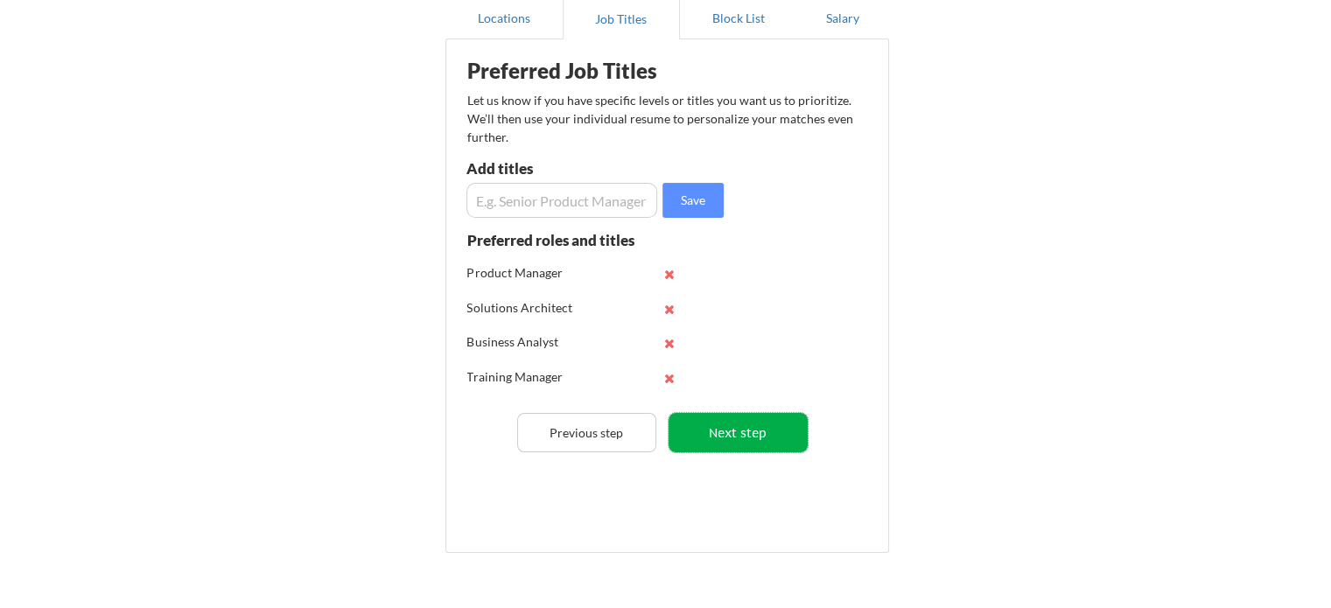
click at [721, 431] on button "Next step" at bounding box center [737, 432] width 139 height 39
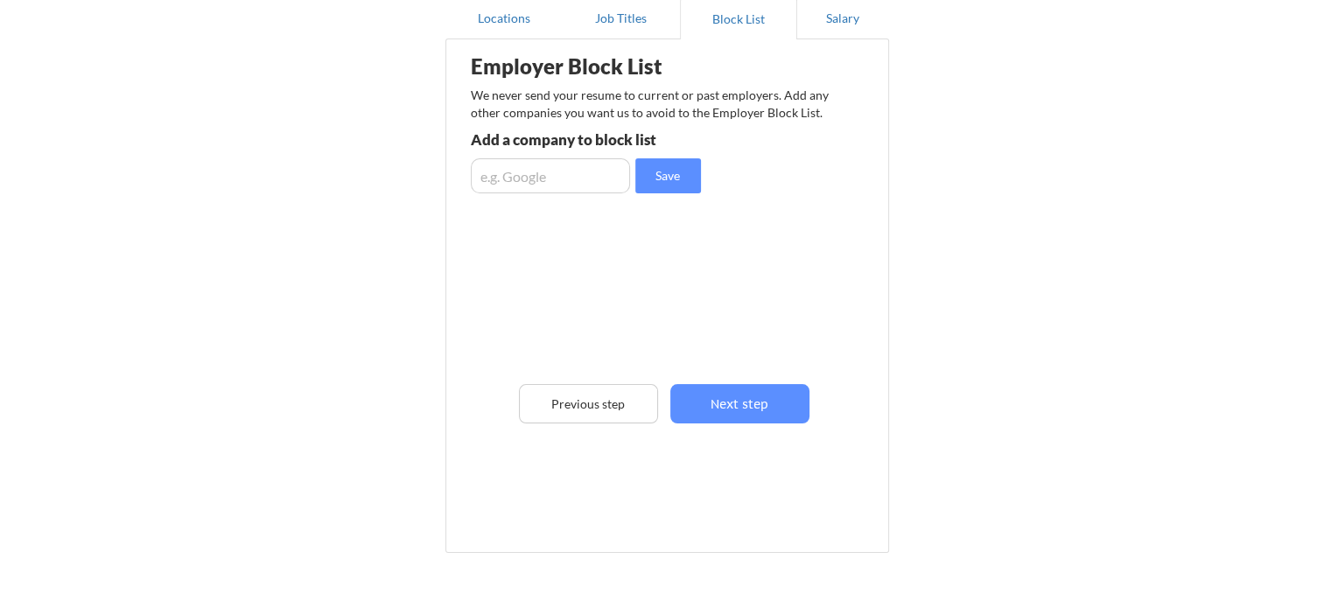
click at [721, 431] on div "Employer Block List We never send your resume to current or past employers. Add…" at bounding box center [667, 270] width 424 height 452
click at [719, 404] on button "Next step" at bounding box center [739, 403] width 139 height 39
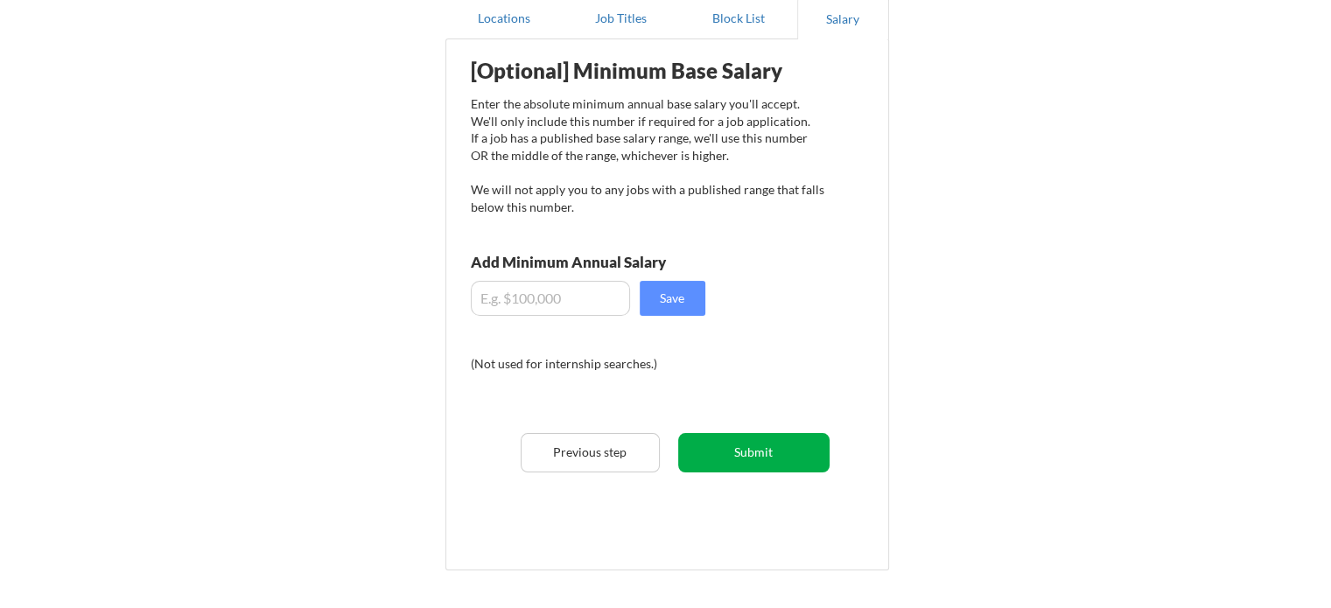
click at [735, 458] on button "Submit" at bounding box center [753, 452] width 151 height 39
select select ""yes__i_am_a_us_citizen""
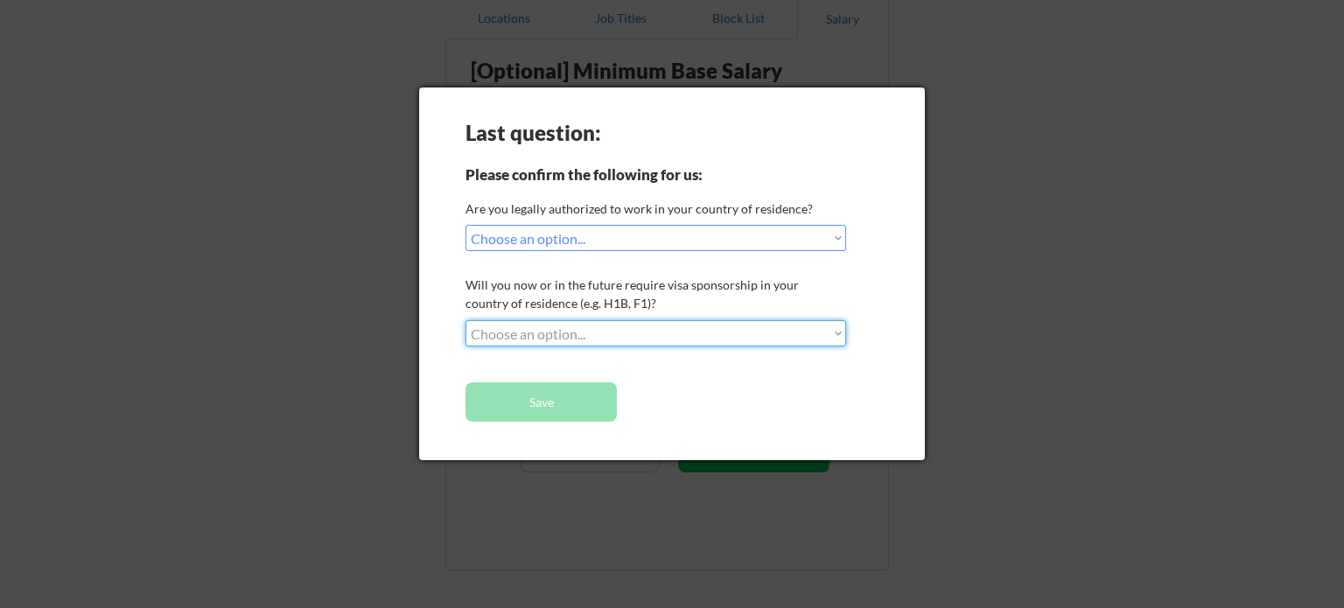
click at [622, 338] on select "Choose an option... No, I will not need sponsorship Yes, I will need sponsorship" at bounding box center [655, 333] width 381 height 26
select select ""no__i_will_not_need_sponsorship""
click at [465, 320] on select "Choose an option... No, I will not need sponsorship Yes, I will need sponsorship" at bounding box center [655, 333] width 381 height 26
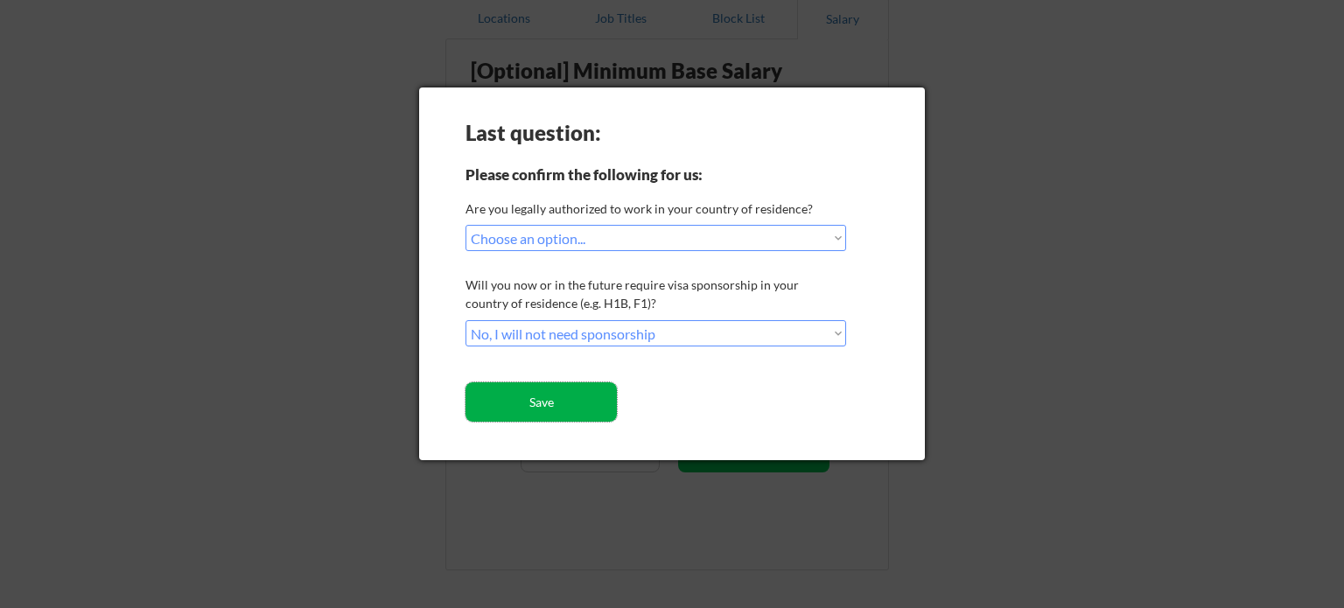
click at [552, 397] on button "Save" at bounding box center [540, 401] width 151 height 39
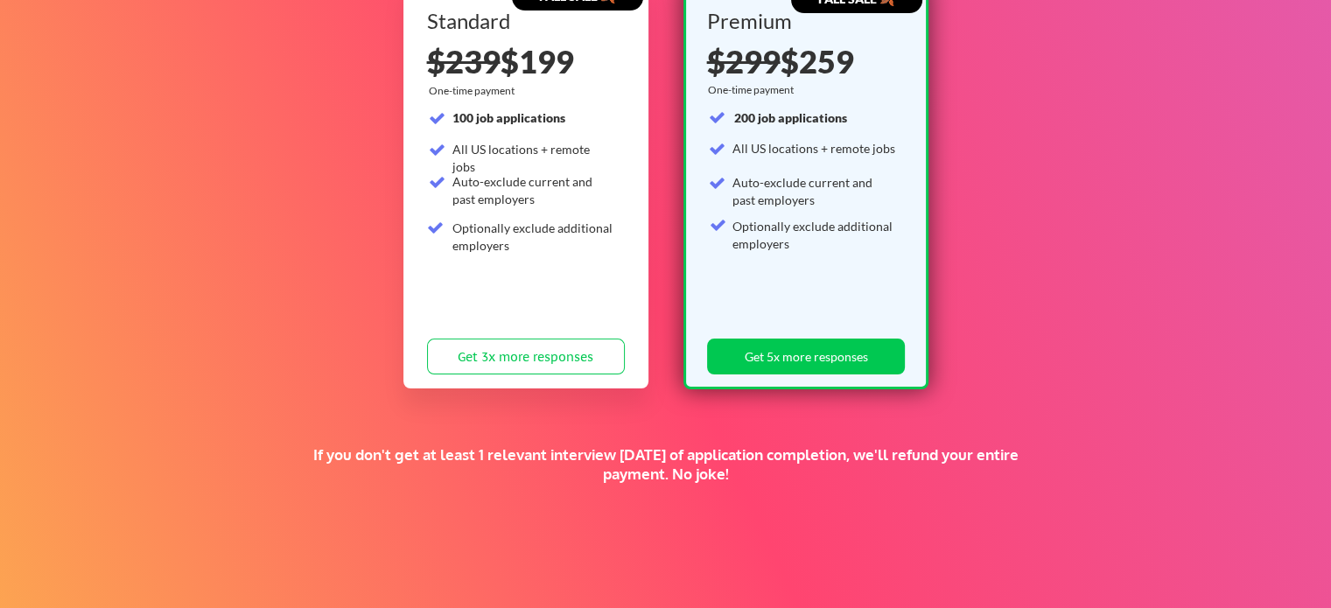
scroll to position [417, 0]
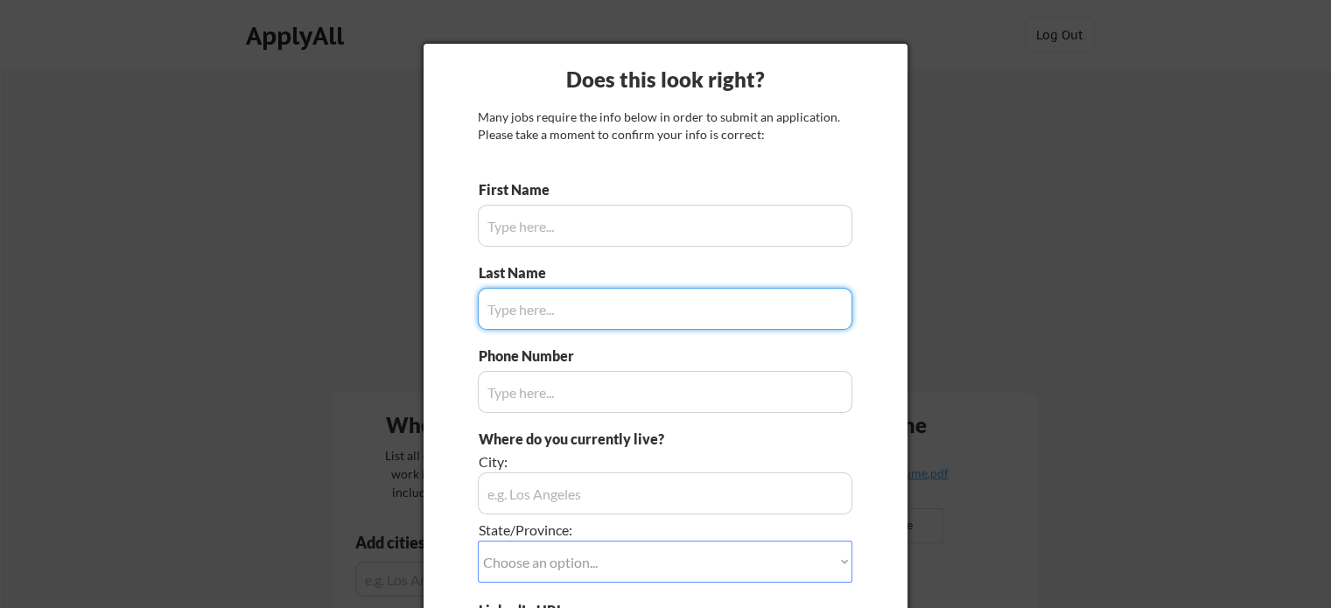
click at [561, 231] on input "input" at bounding box center [665, 226] width 374 height 42
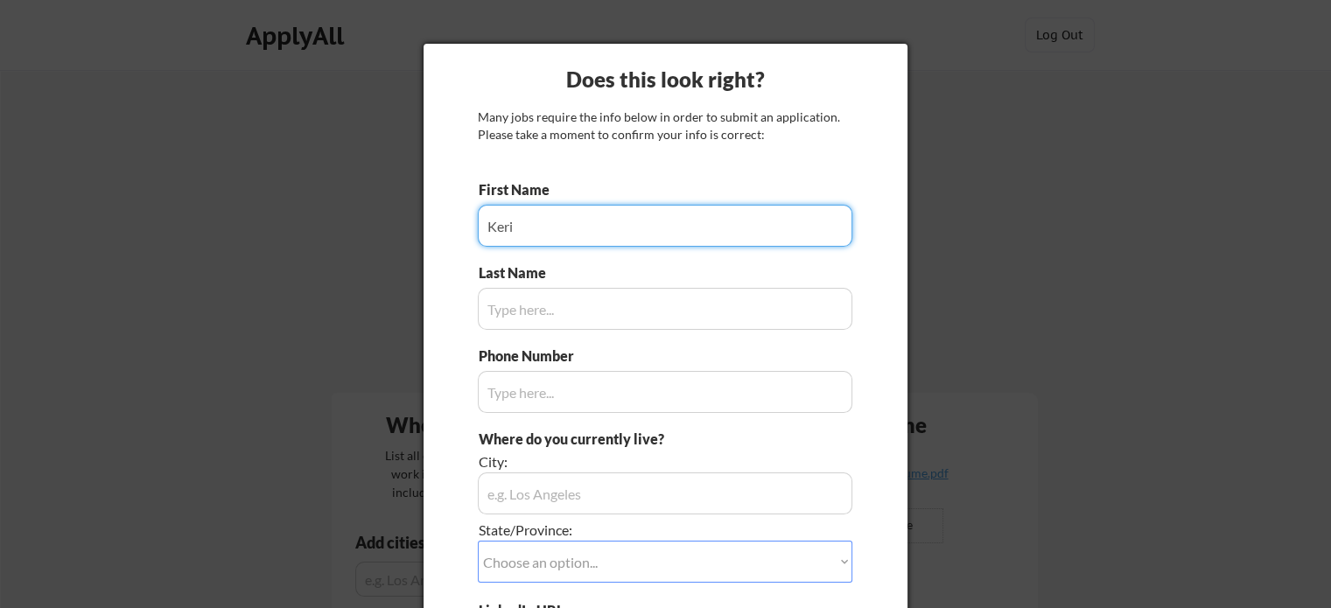
type input "Keri"
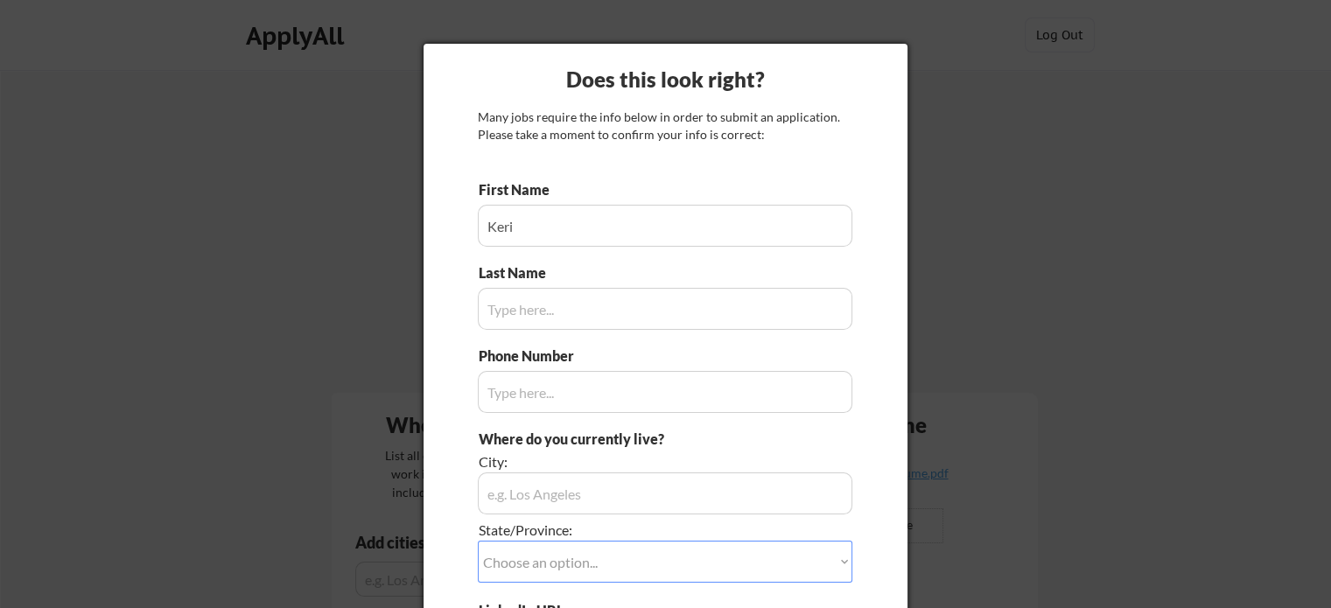
click at [612, 322] on input "input" at bounding box center [665, 309] width 374 height 42
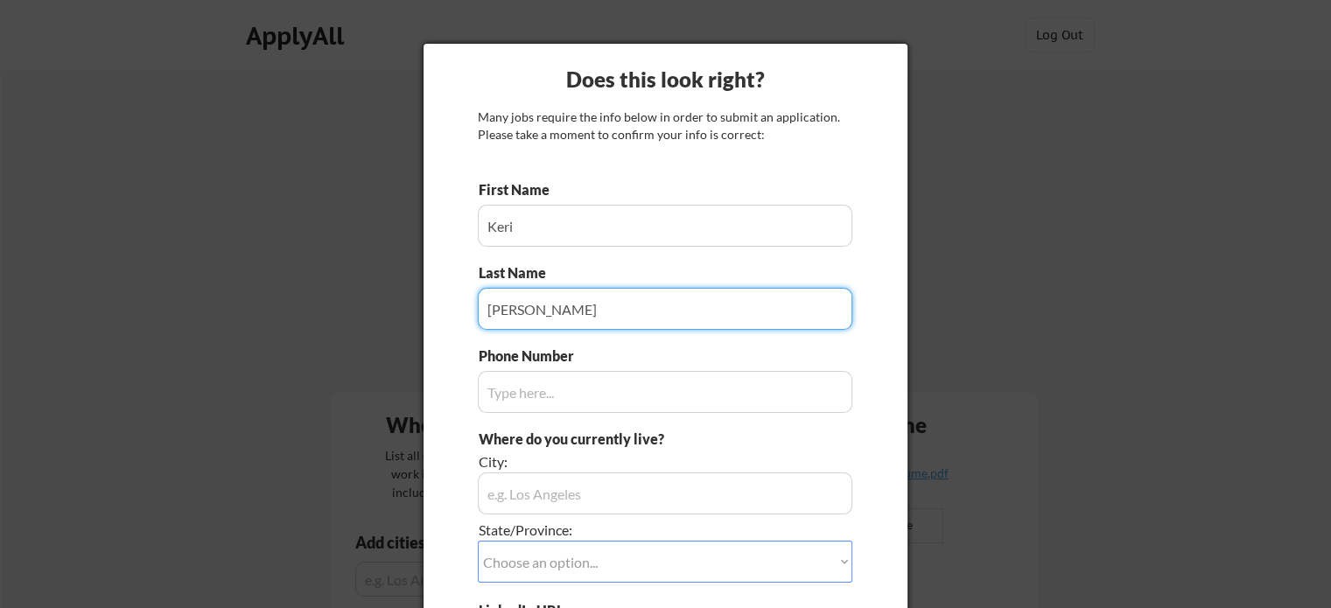
type input "Caldwell"
click at [526, 392] on input "input" at bounding box center [665, 392] width 374 height 42
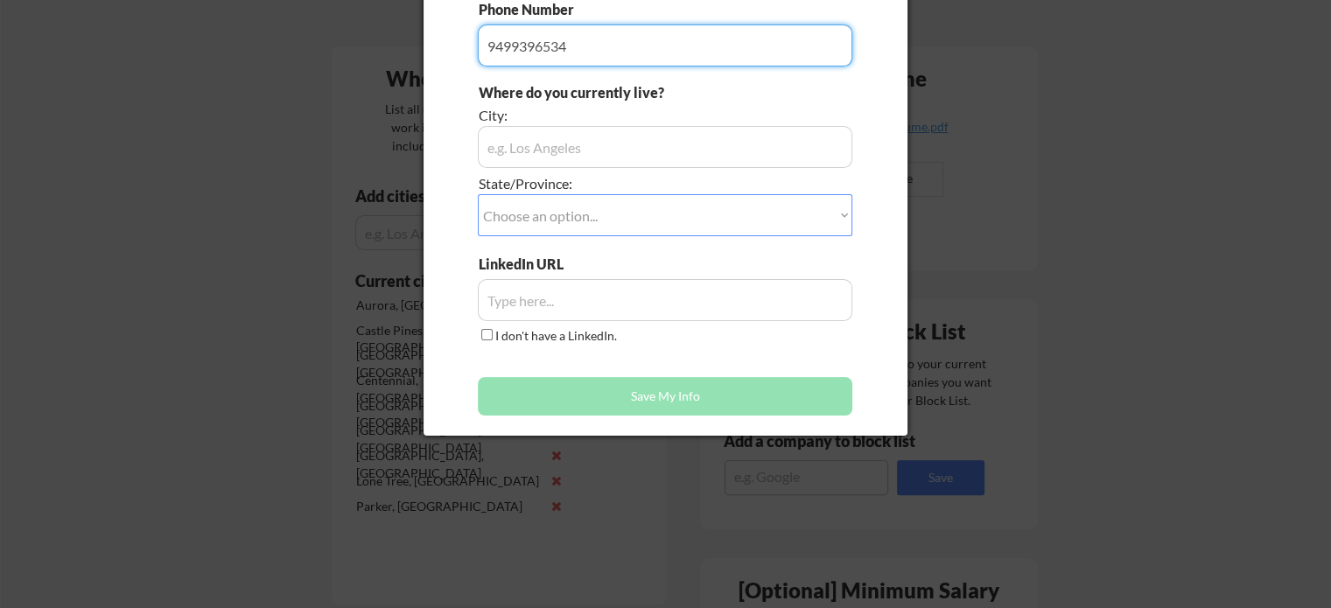
scroll to position [350, 0]
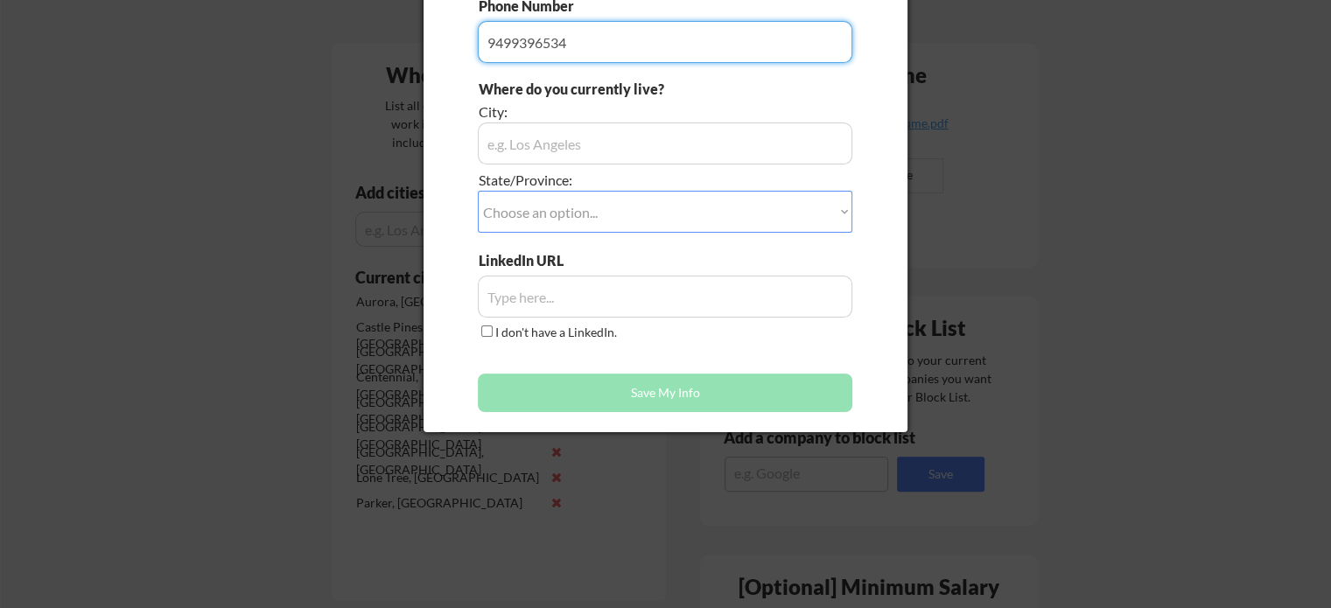
type input "9499396534"
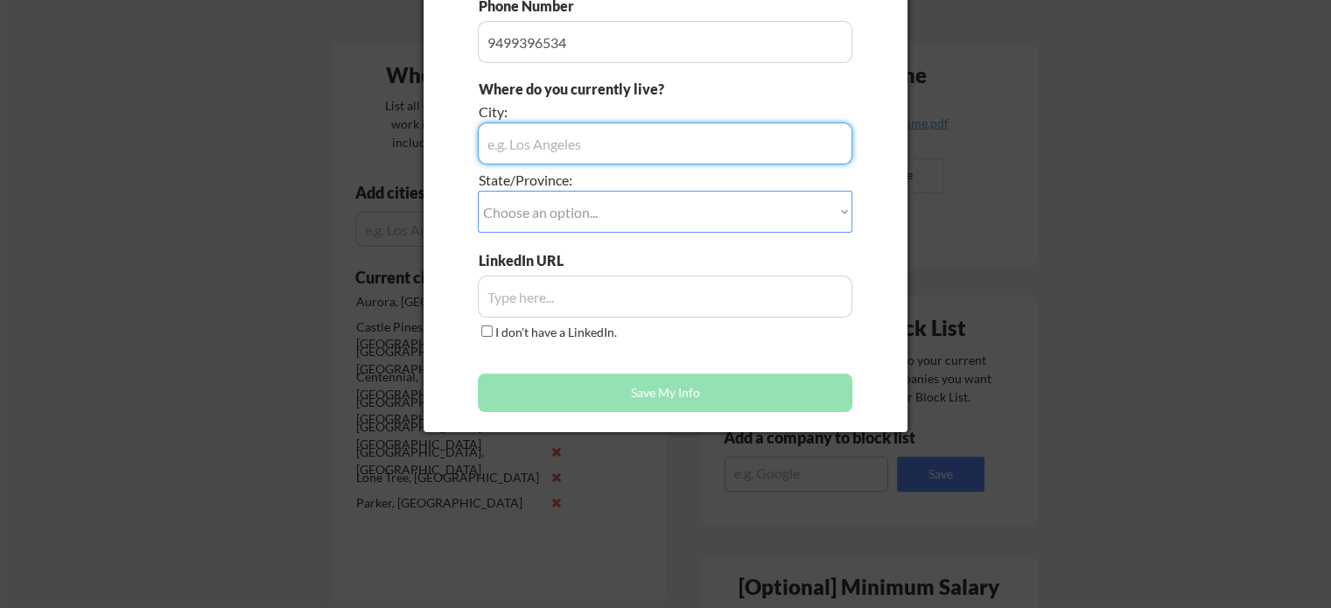
click at [517, 147] on input "input" at bounding box center [665, 143] width 374 height 42
type input "Parker"
click at [558, 206] on select "Choose an option... Other/Not Applicable Alabama Alaska Alberta Arizona Arkansa…" at bounding box center [665, 212] width 374 height 42
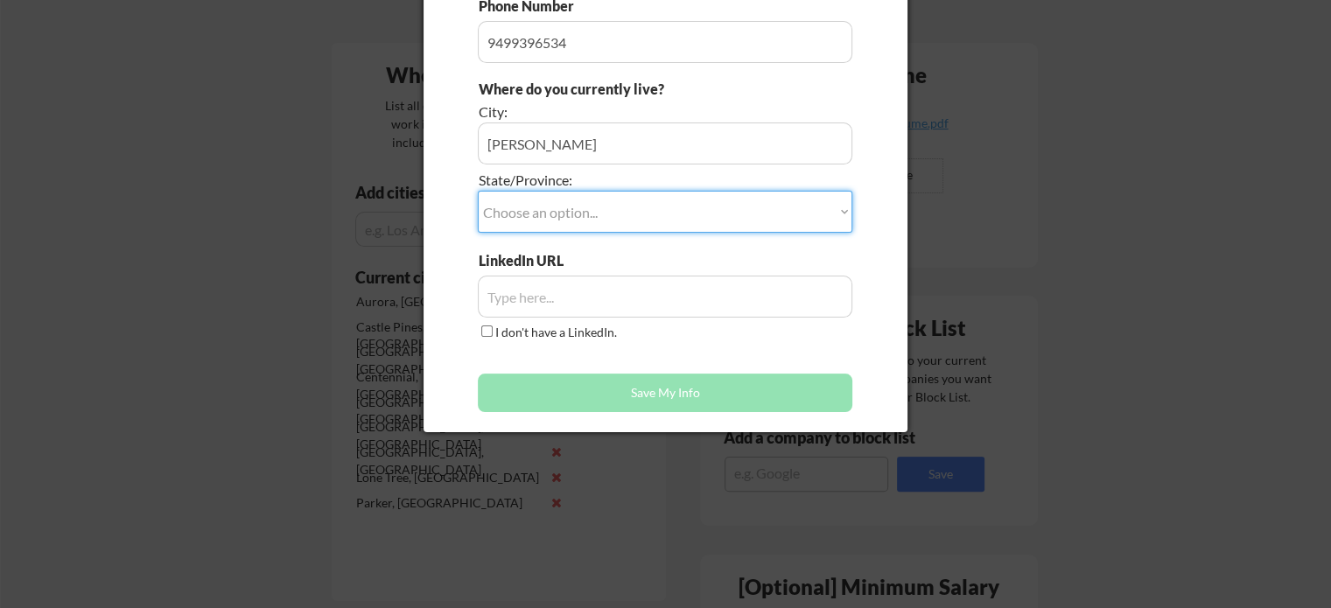
select select ""Colorado""
click at [478, 191] on select "Choose an option... Other/Not Applicable Alabama Alaska Alberta Arizona Arkansa…" at bounding box center [665, 212] width 374 height 42
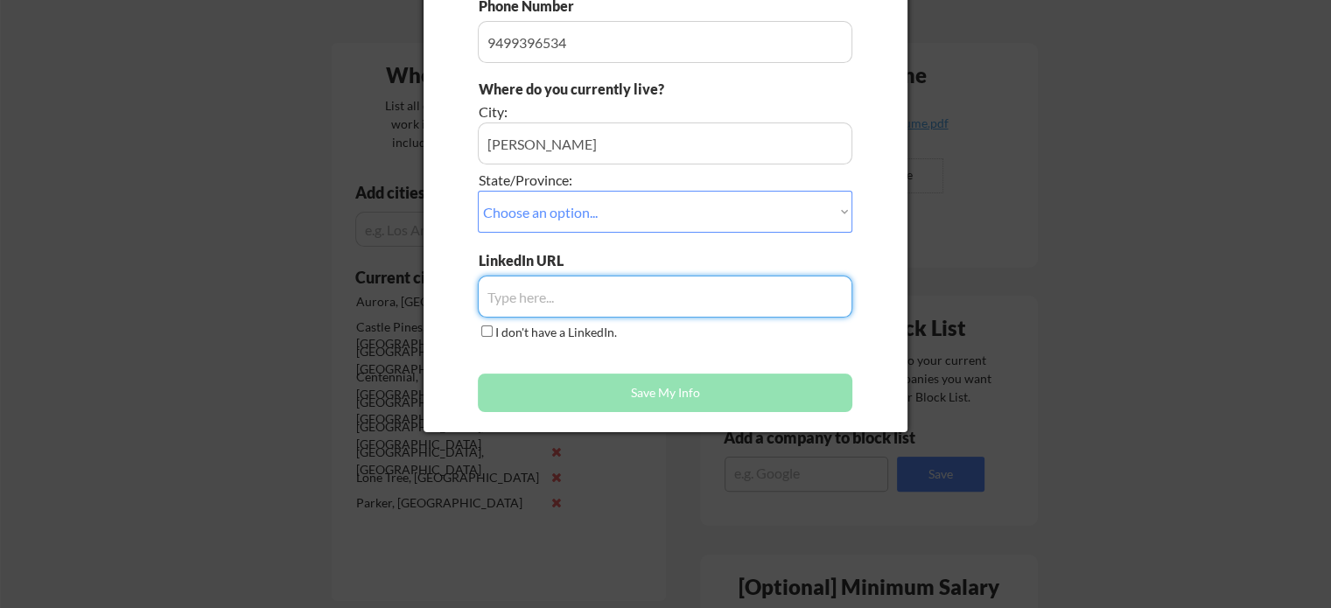
click at [556, 297] on input "input" at bounding box center [665, 297] width 374 height 42
paste input "www.linkedin.com/in/keri-caldwell"
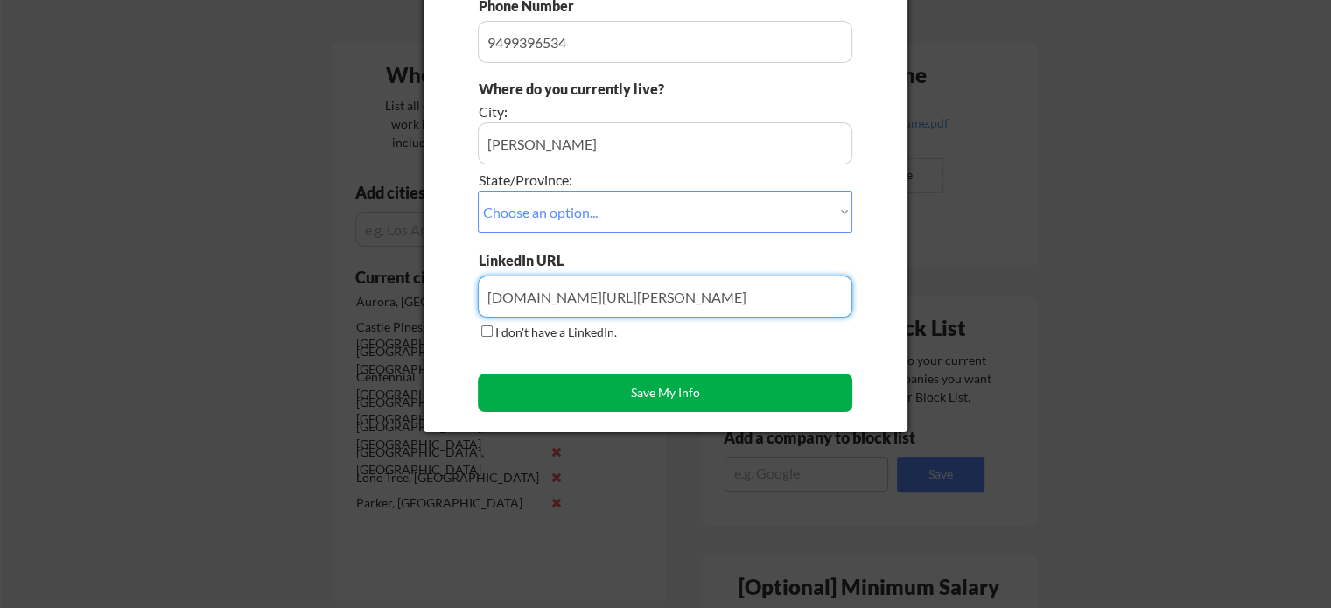
type input "www.linkedin.com/in/keri-caldwell"
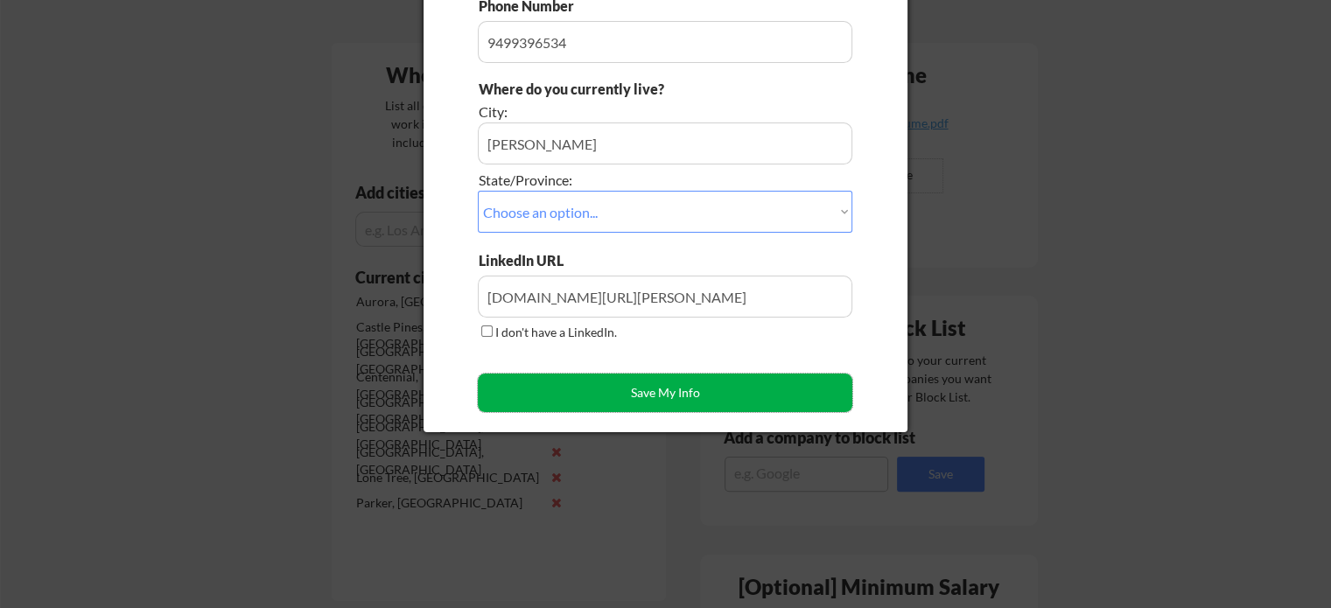
click at [696, 391] on button "Save My Info" at bounding box center [665, 393] width 374 height 38
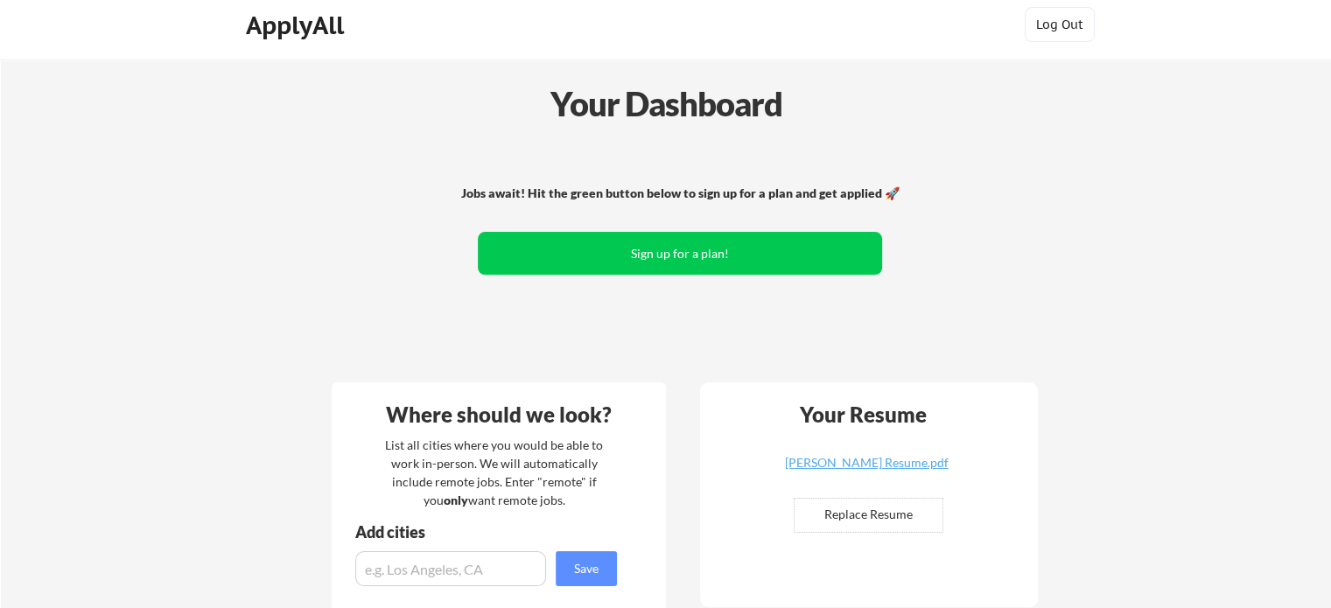
scroll to position [0, 0]
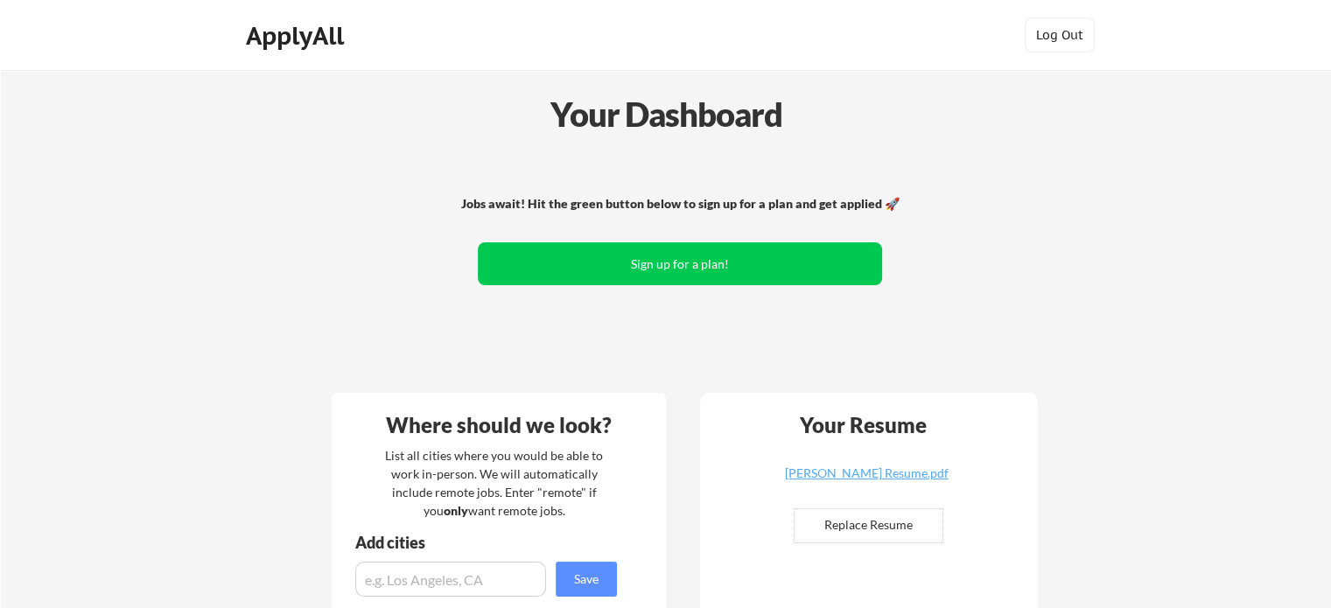
click at [1001, 302] on div "Jobs await! Hit the green button below to sign up for a plan and get applied 🚀 …" at bounding box center [680, 266] width 706 height 228
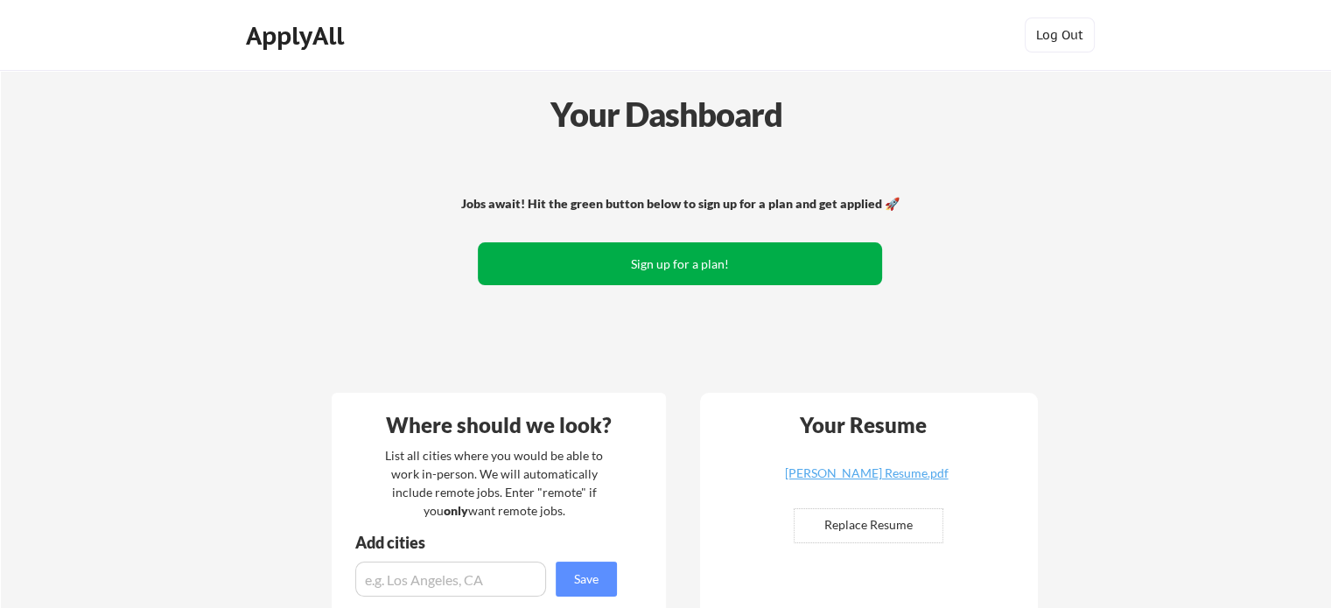
click at [615, 256] on button "Sign up for a plan!" at bounding box center [680, 263] width 404 height 43
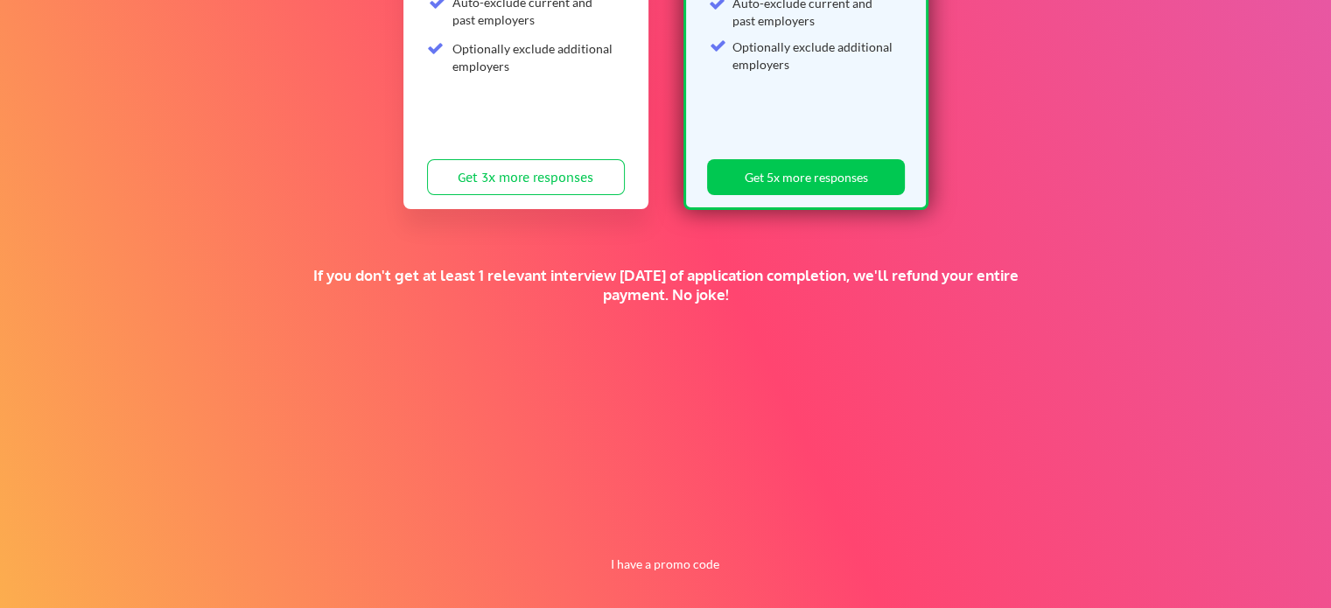
scroll to position [417, 0]
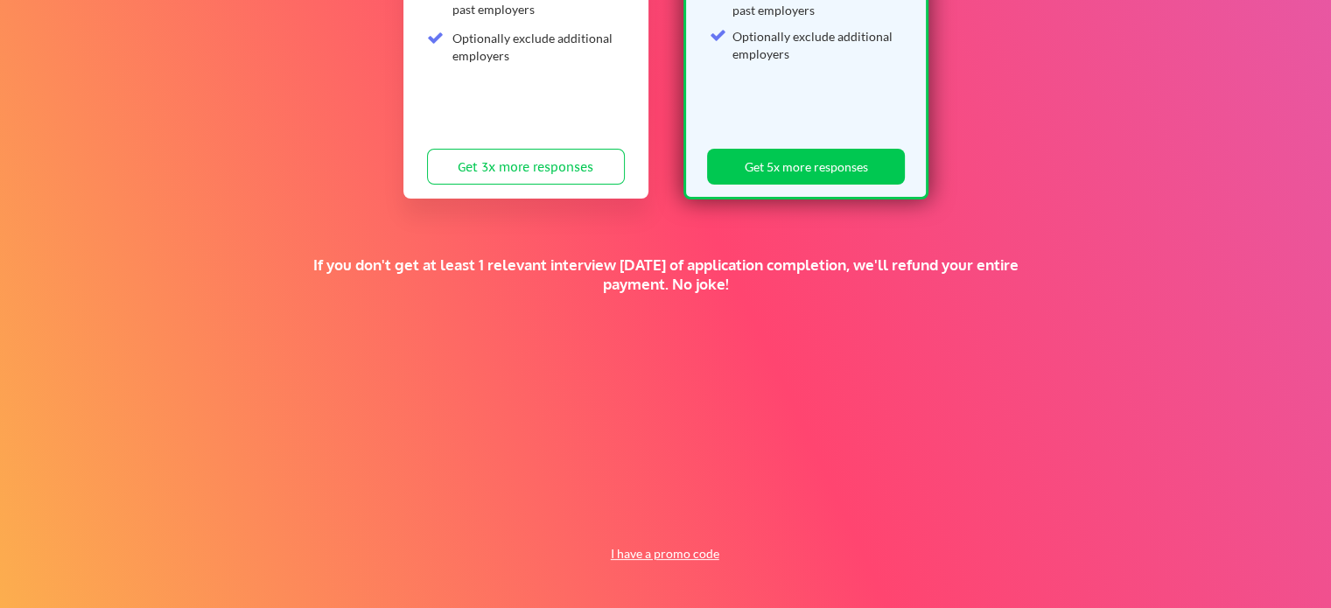
click at [667, 557] on button "I have a promo code" at bounding box center [664, 553] width 129 height 21
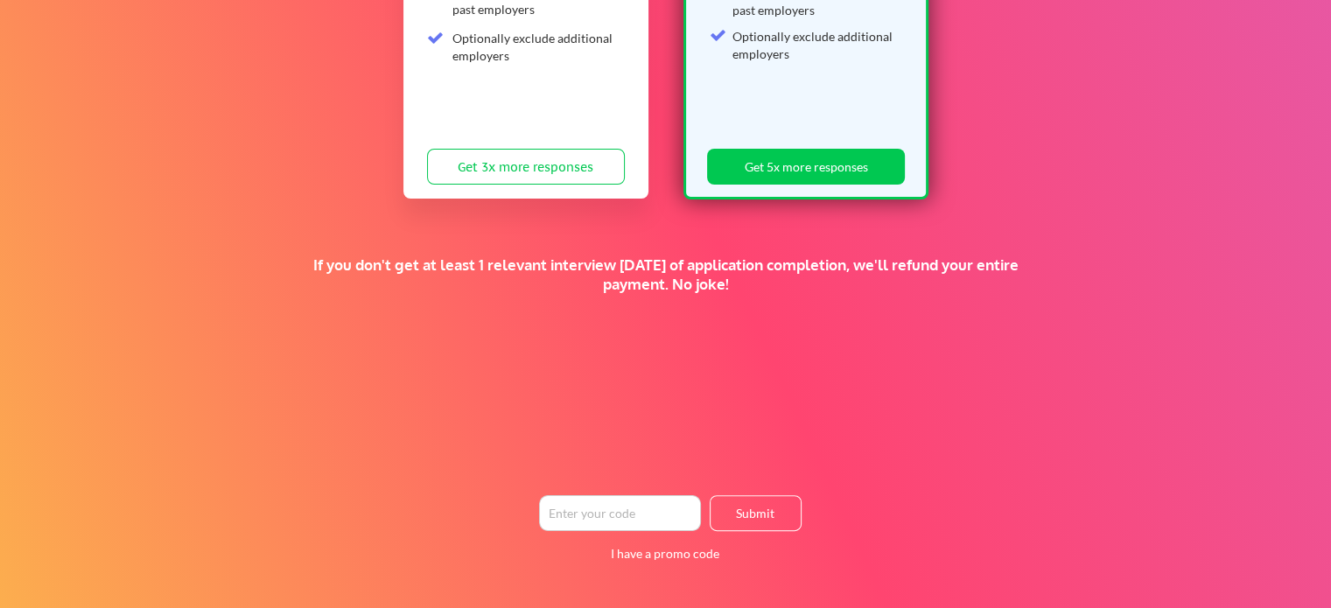
click at [582, 509] on input "input" at bounding box center [620, 513] width 162 height 36
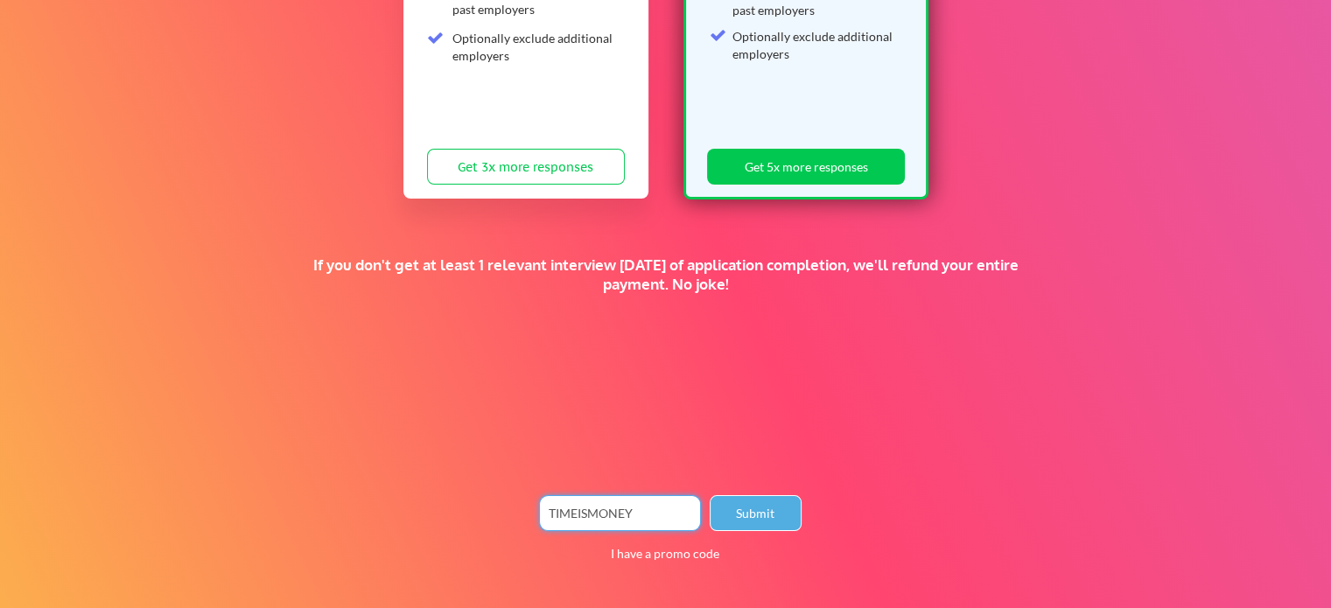
type input "TIMEISMONEY"
click at [750, 505] on button "Submit" at bounding box center [755, 513] width 92 height 36
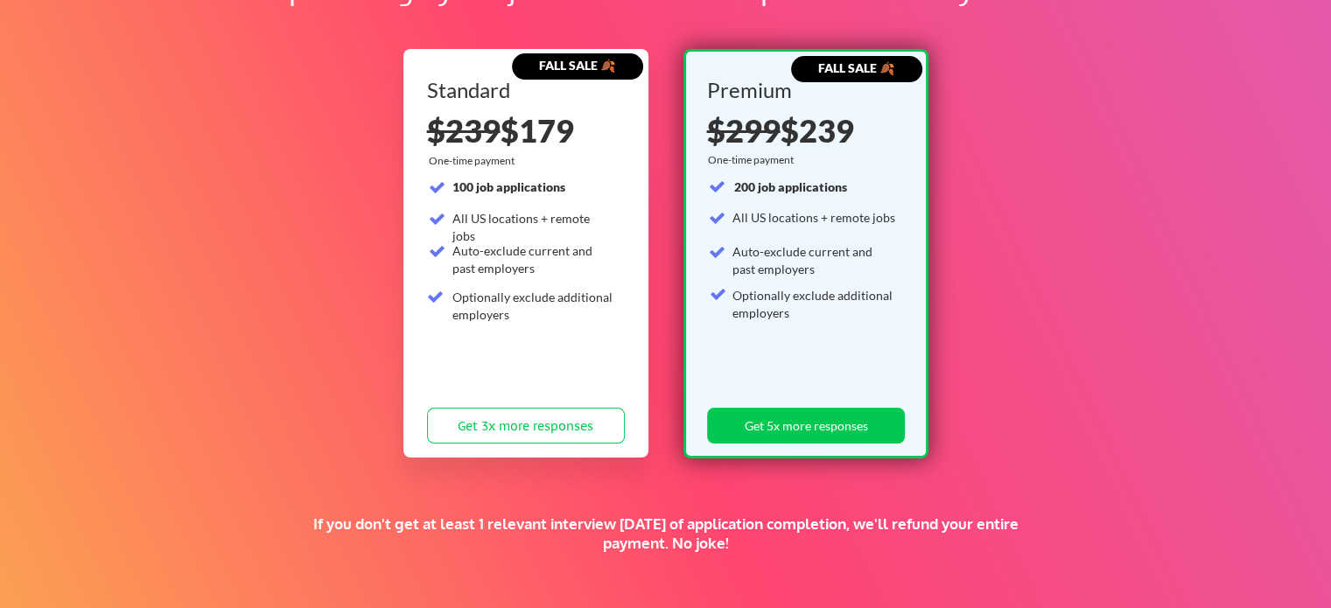
scroll to position [67, 0]
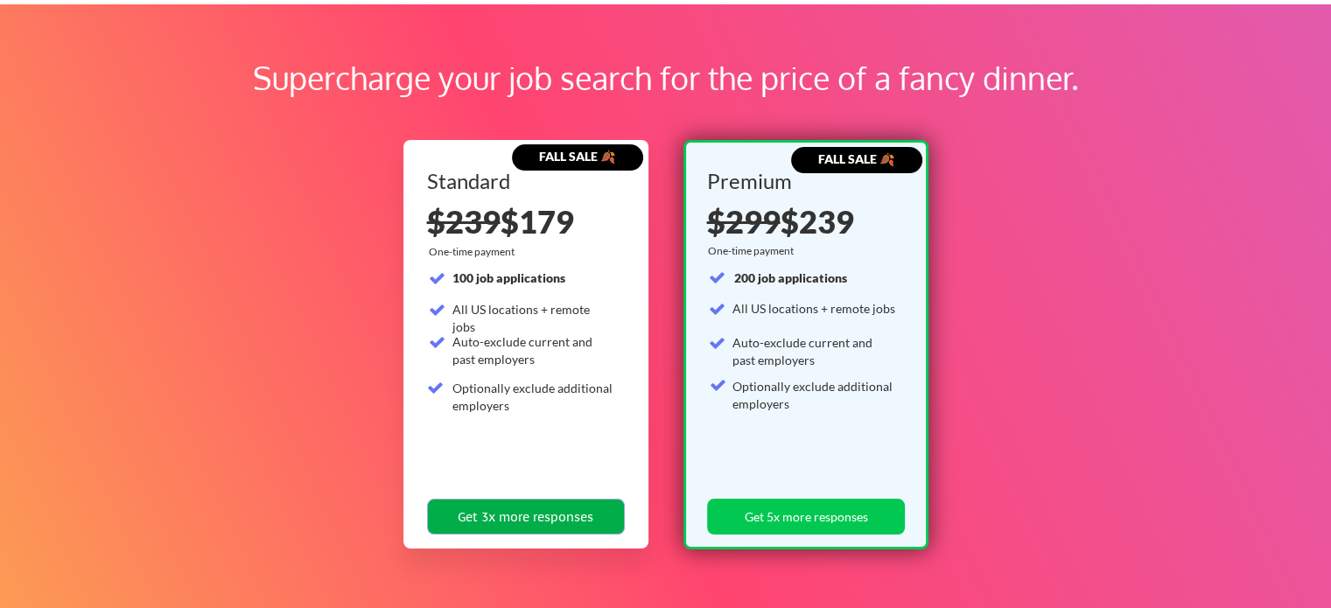
click at [521, 511] on button "Get 3x more responses" at bounding box center [526, 517] width 198 height 36
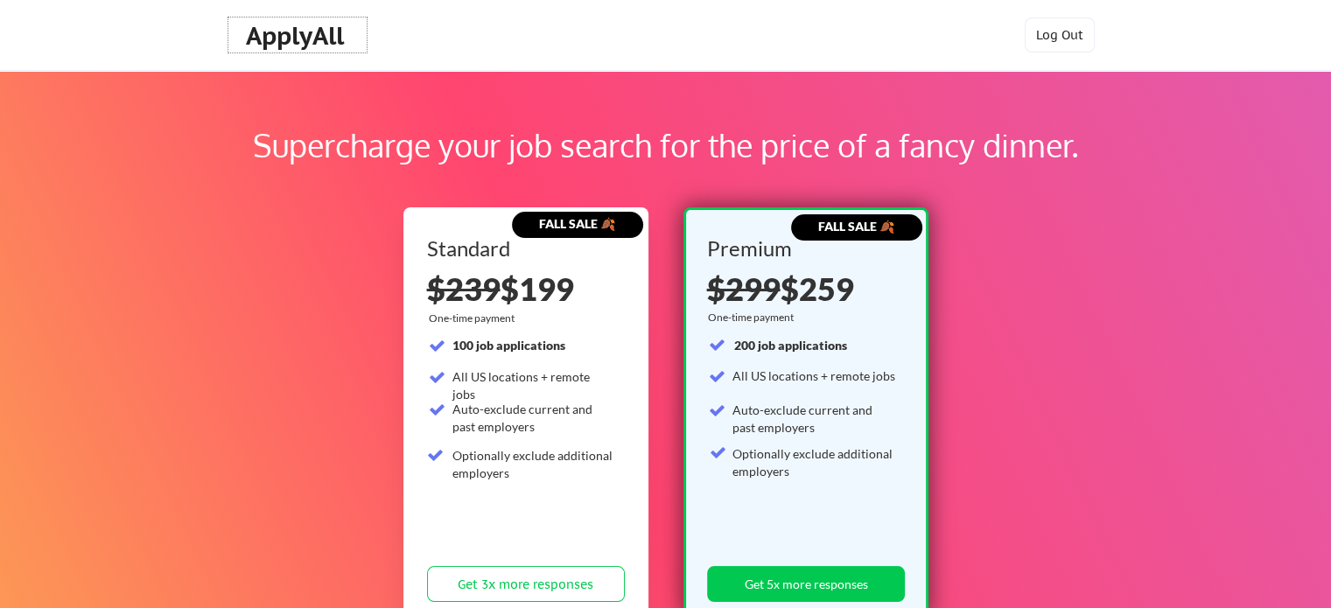
click at [290, 40] on div "ApplyAll" at bounding box center [297, 36] width 103 height 30
